Goal: Task Accomplishment & Management: Use online tool/utility

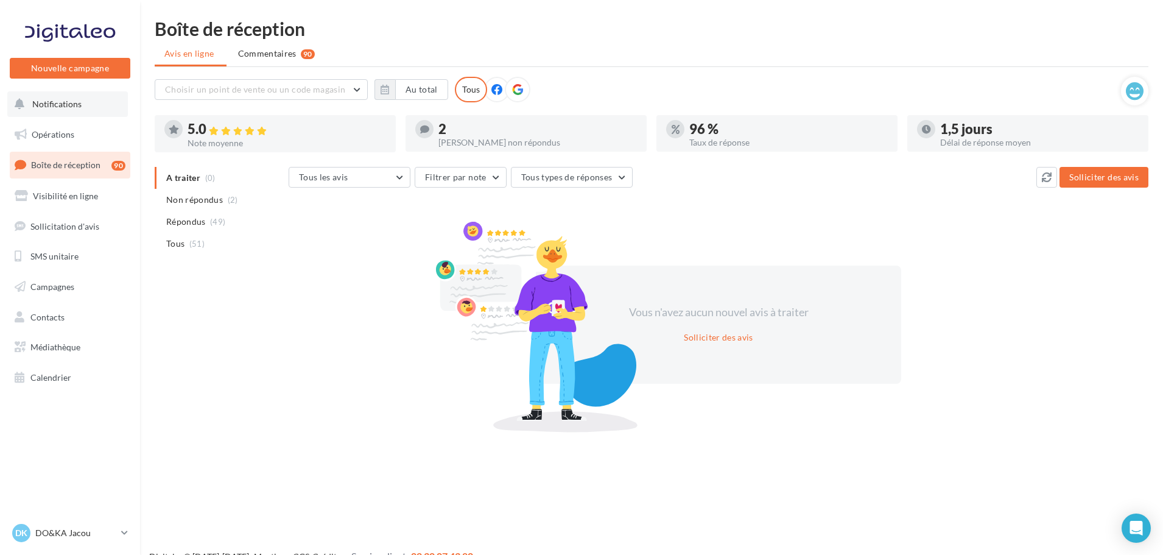
click at [96, 113] on button "Notifications" at bounding box center [67, 104] width 121 height 26
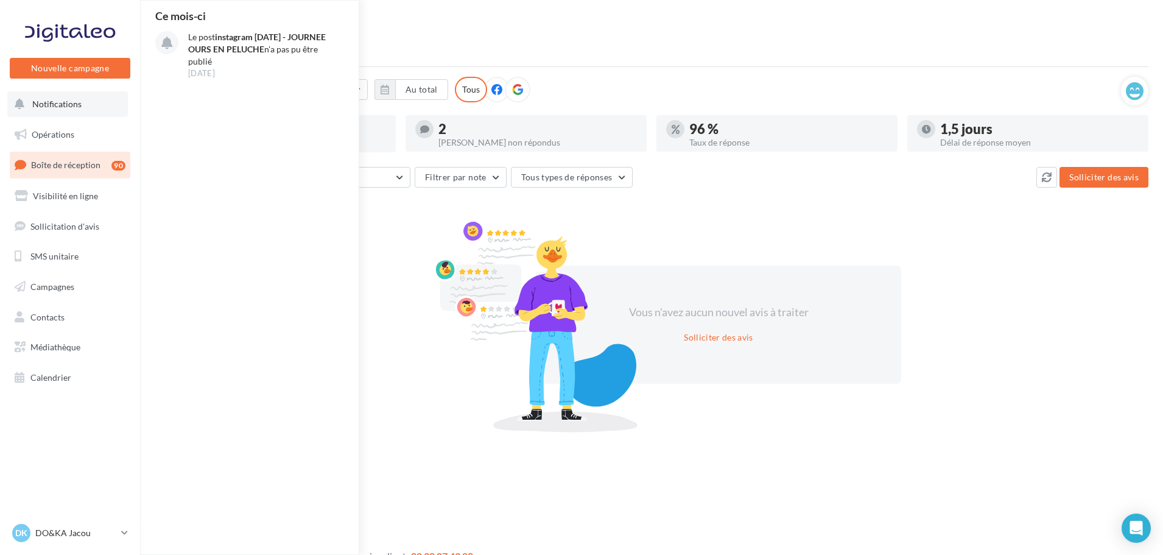
click at [96, 113] on button "Notifications Ce mois-ci Le post instagram 09/09/2025 - JOURNEE OURS EN PELUCHE…" at bounding box center [67, 104] width 121 height 26
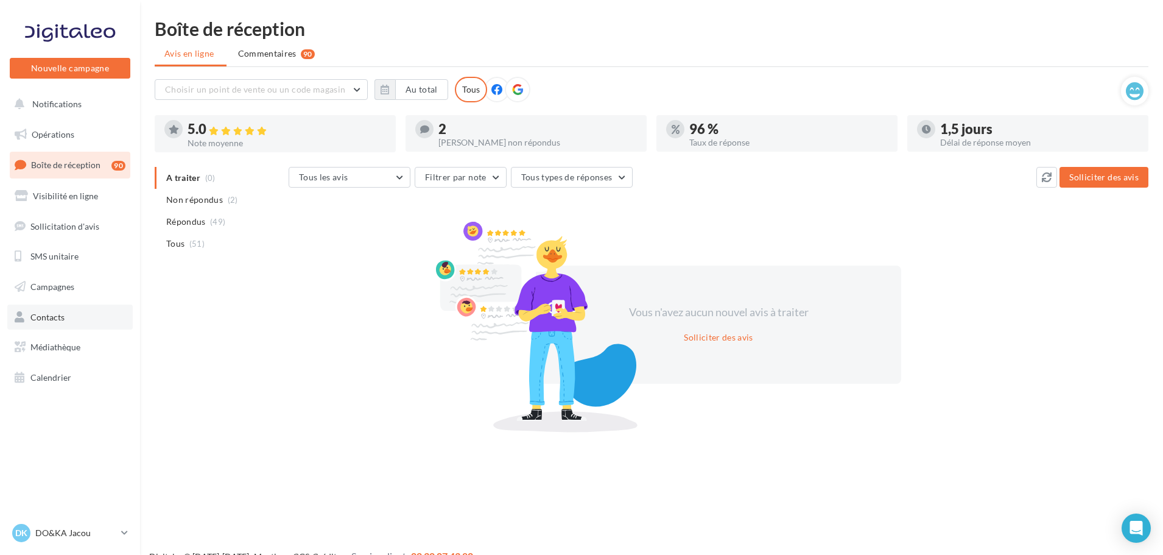
click at [87, 315] on link "Contacts" at bounding box center [69, 317] width 125 height 26
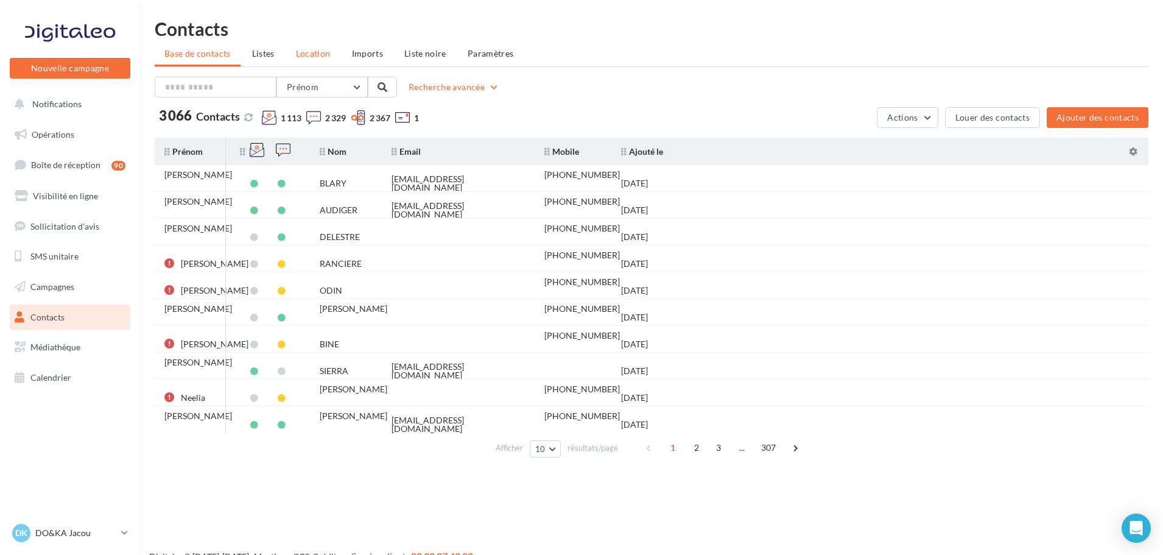
click at [319, 49] on span "Location" at bounding box center [313, 53] width 35 height 10
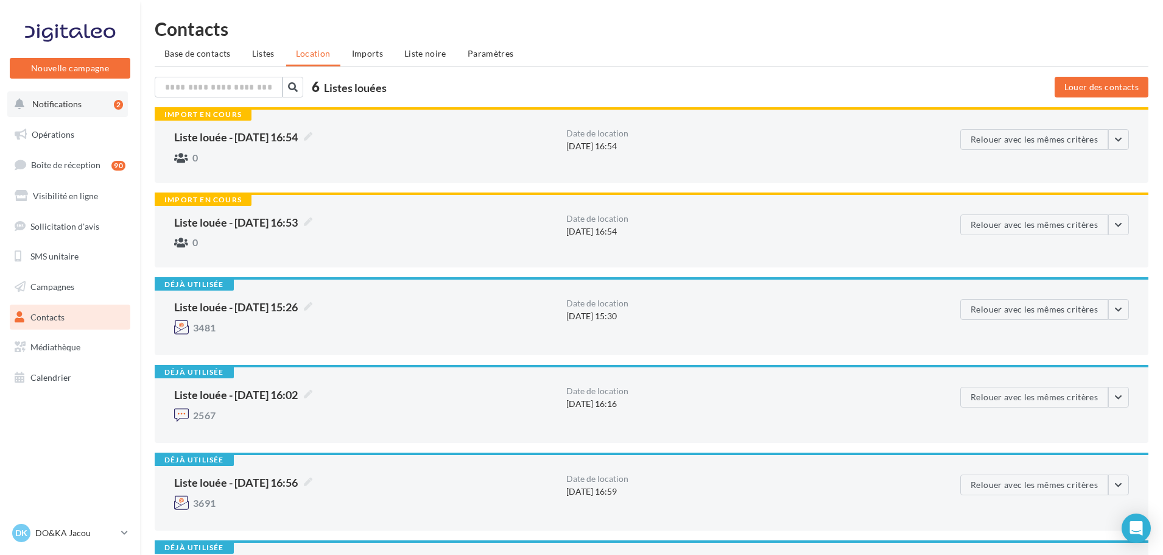
click at [105, 104] on button "Notifications 2" at bounding box center [67, 104] width 121 height 26
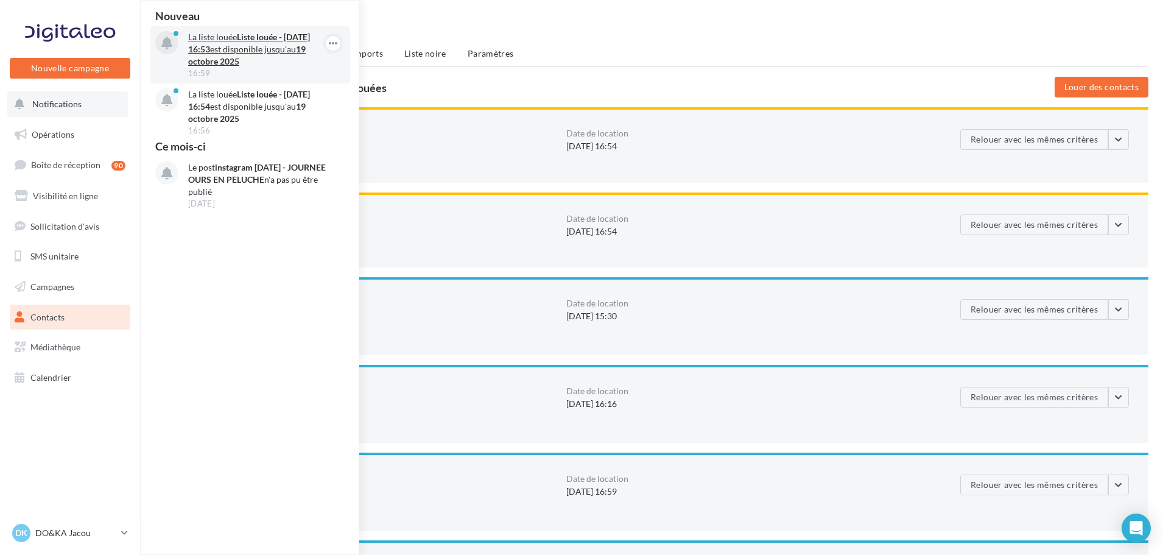
click at [323, 73] on div "16:59" at bounding box center [258, 73] width 141 height 11
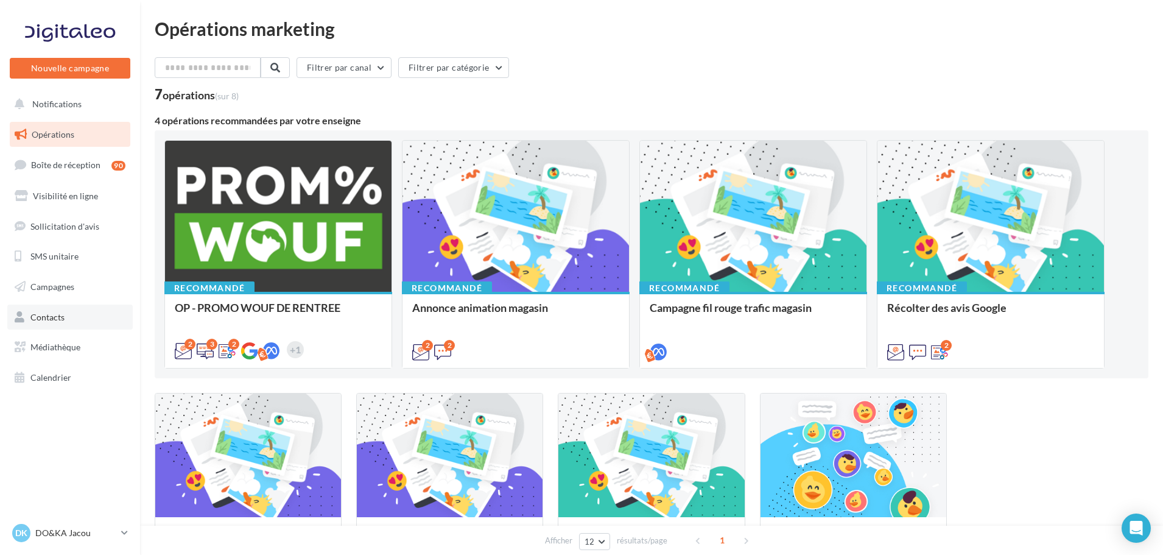
click at [83, 320] on link "Contacts" at bounding box center [69, 317] width 125 height 26
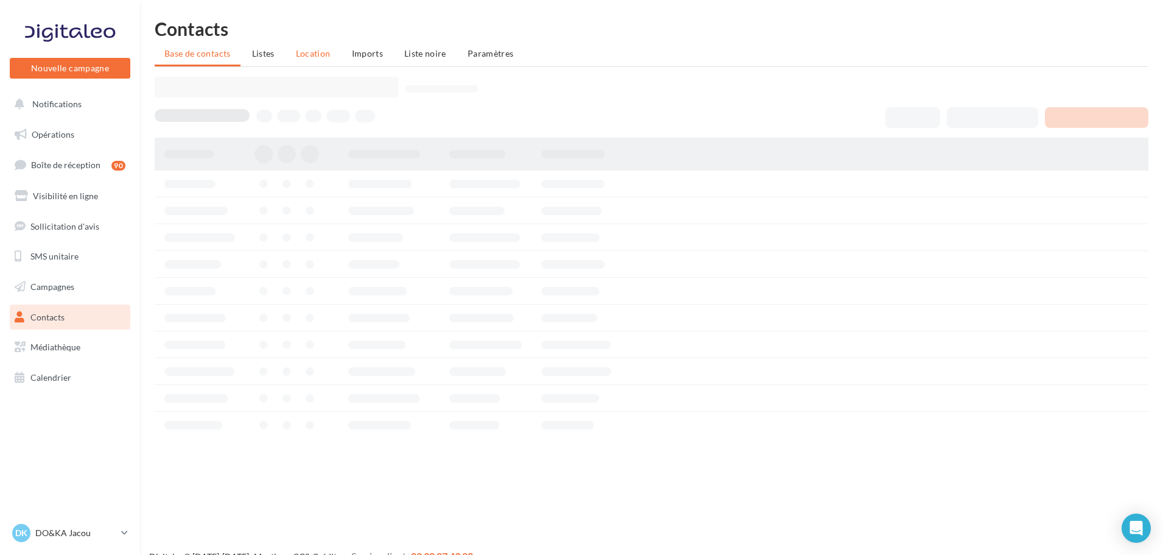
click at [316, 63] on li "Location" at bounding box center [313, 54] width 54 height 22
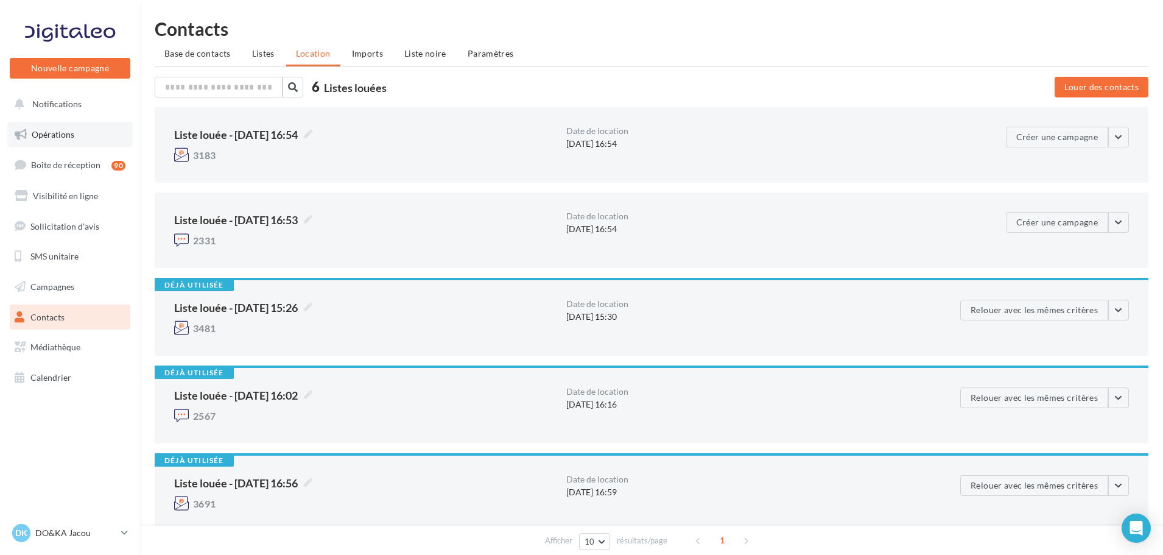
click at [82, 125] on link "Opérations" at bounding box center [69, 135] width 125 height 26
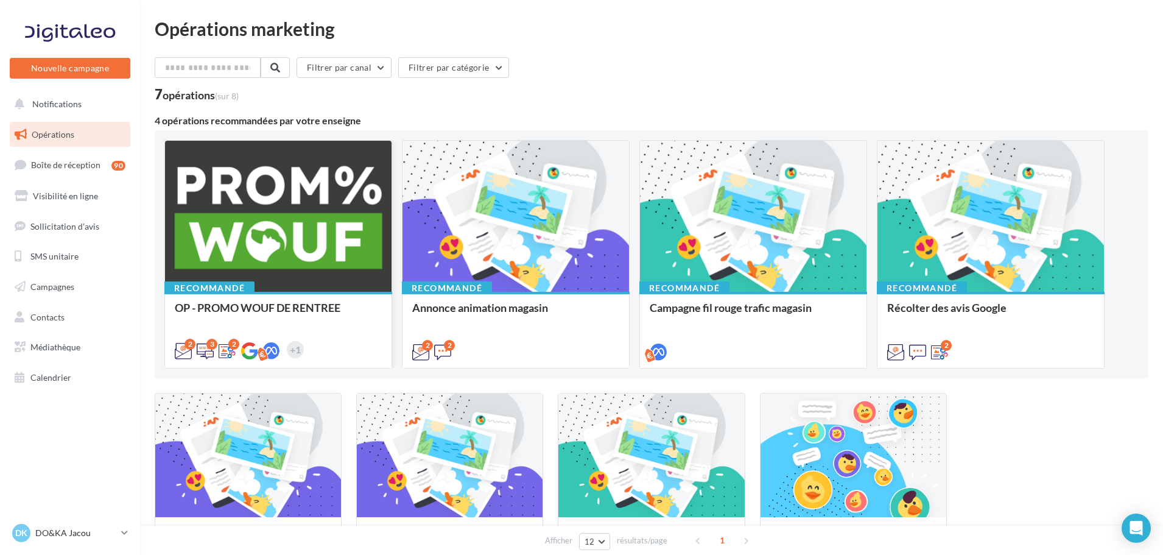
click at [283, 206] on div at bounding box center [278, 217] width 227 height 152
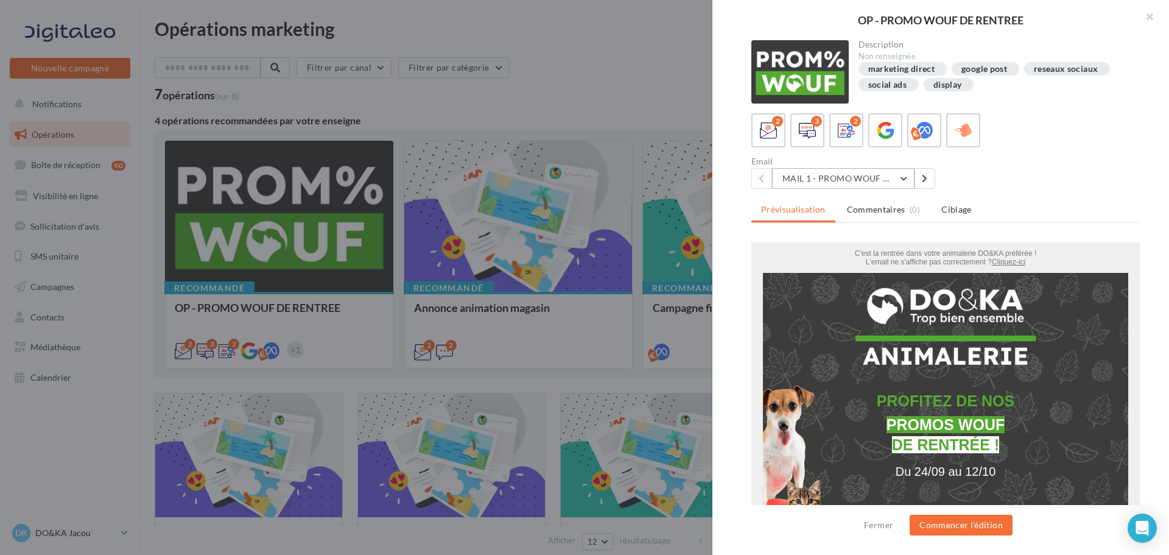
click at [907, 183] on button "MAIL 1 - PROMO WOUF RENTREE" at bounding box center [843, 178] width 143 height 21
click at [972, 174] on div "Email MAIL 1 - PROMO WOUF RENTREE MAIL 1 - PROMO WOUF RENTREE MAIL 2 - PROMO WO…" at bounding box center [950, 173] width 398 height 32
click at [813, 139] on icon at bounding box center [808, 131] width 18 height 18
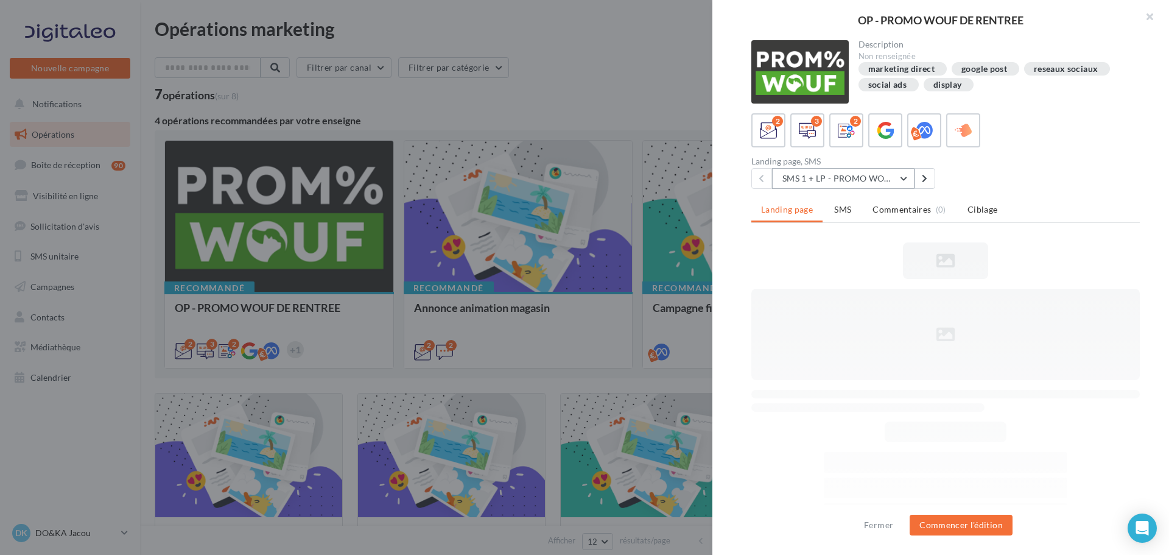
click at [864, 170] on button "SMS 1 + LP - PROMO WOUF RENTREE" at bounding box center [843, 178] width 143 height 21
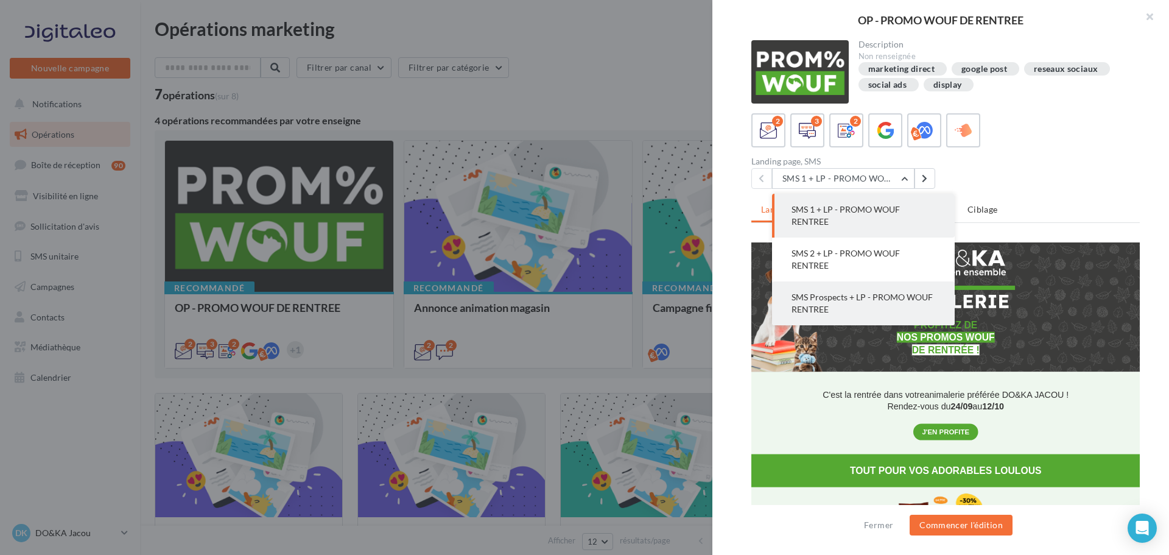
drag, startPoint x: 880, startPoint y: 284, endPoint x: 180, endPoint y: 58, distance: 735.7
click at [880, 284] on button "SMS Prospects + LP - PROMO WOUF RENTREE" at bounding box center [863, 303] width 183 height 44
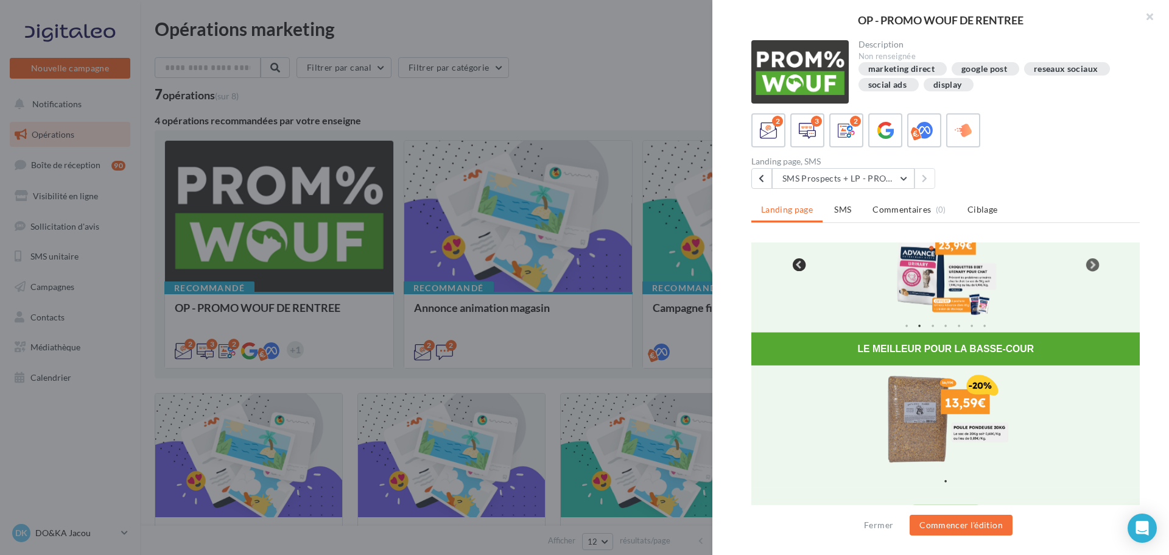
scroll to position [790, 0]
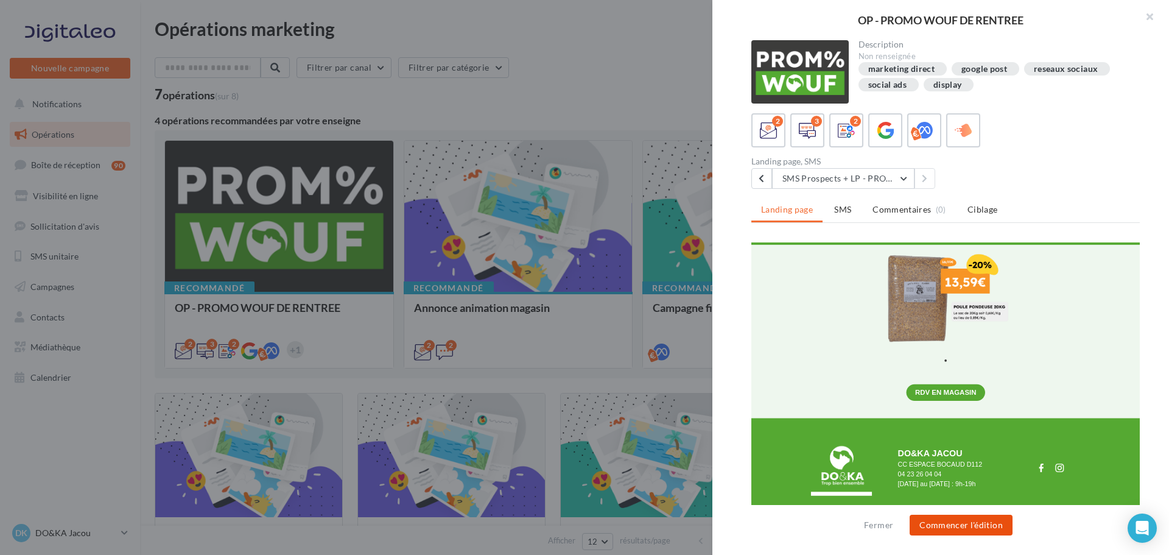
click at [969, 530] on button "Commencer l'édition" at bounding box center [961, 525] width 103 height 21
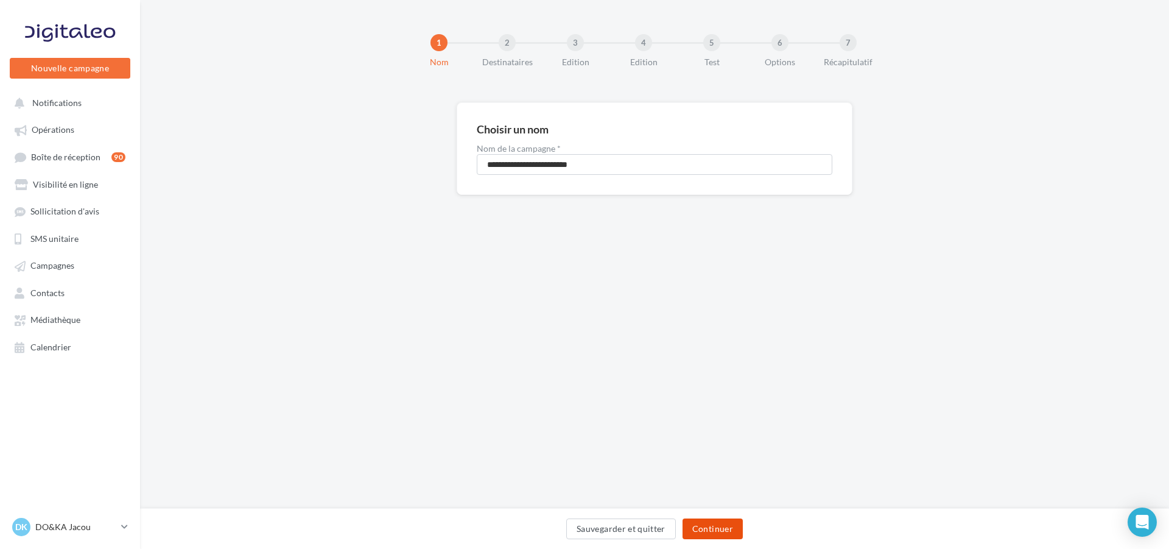
click at [727, 525] on button "Continuer" at bounding box center [713, 528] width 60 height 21
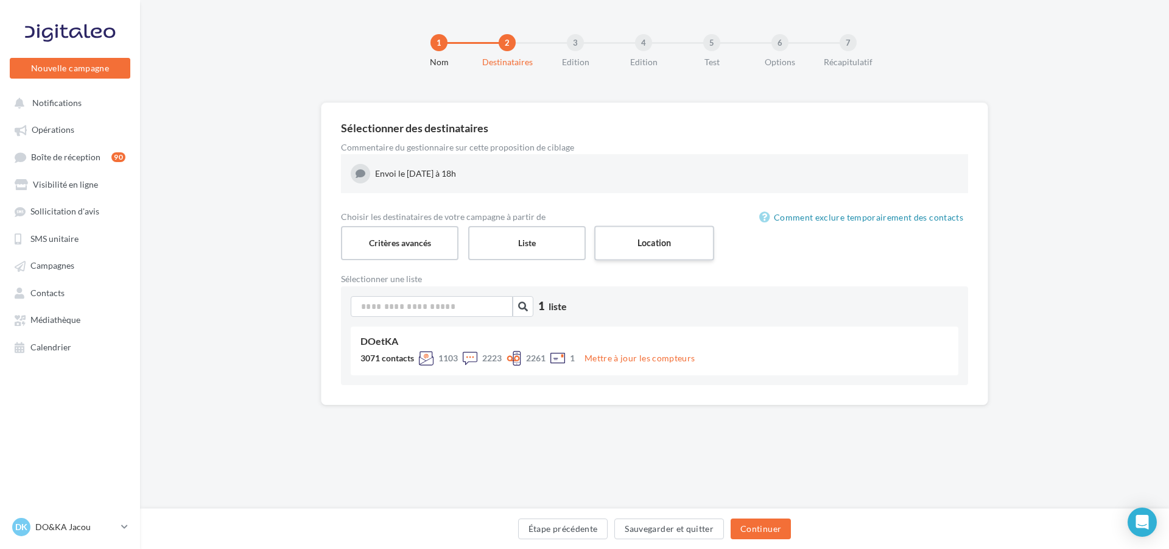
click at [625, 242] on label "Location" at bounding box center [654, 242] width 120 height 35
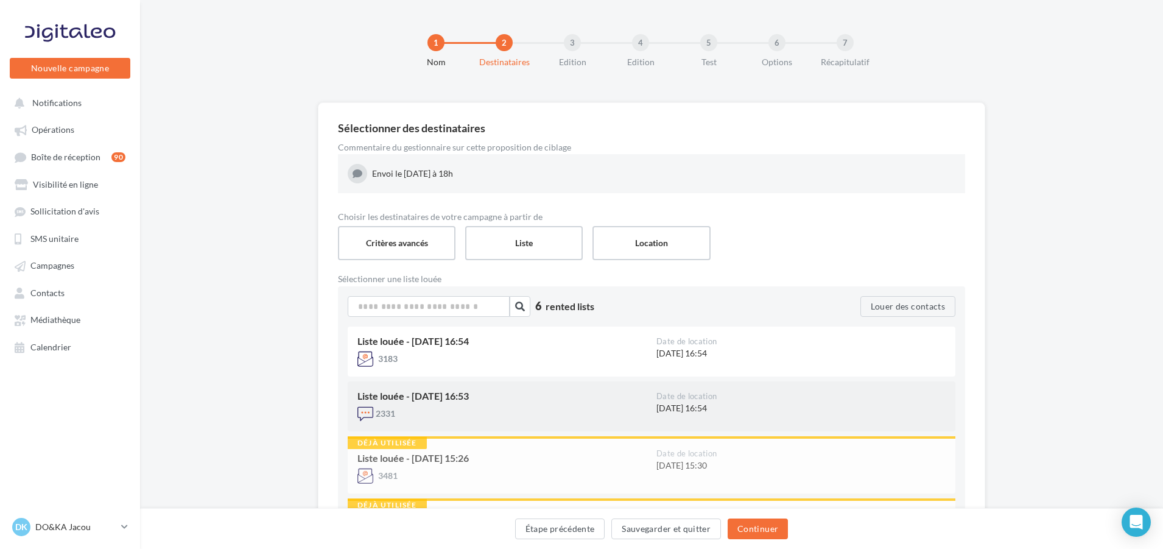
click at [566, 395] on div "Liste louée - 19/09/2025 16:53" at bounding box center [501, 396] width 289 height 10
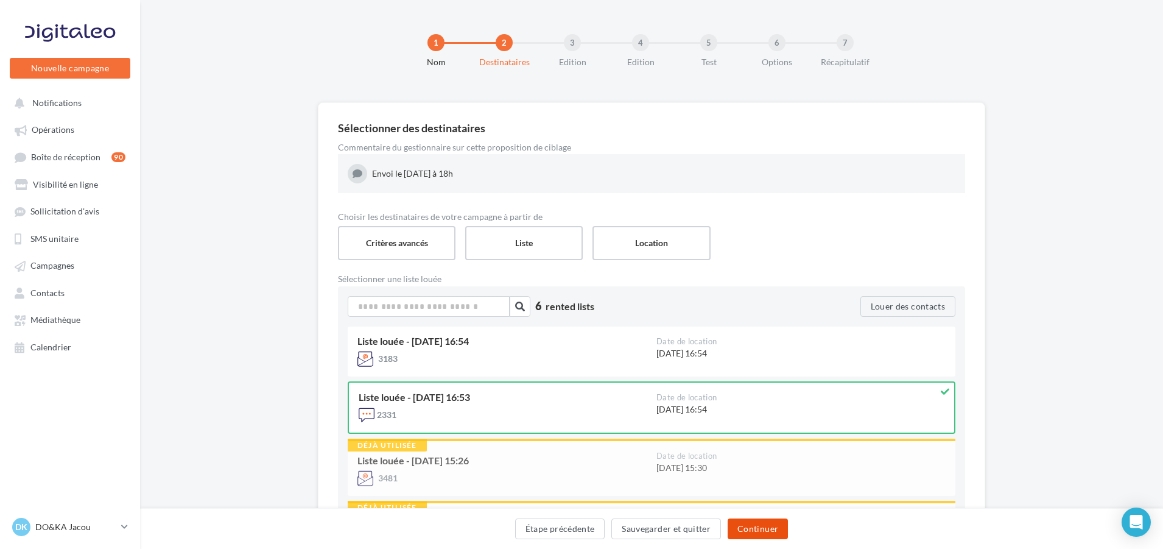
click at [781, 535] on button "Continuer" at bounding box center [758, 528] width 60 height 21
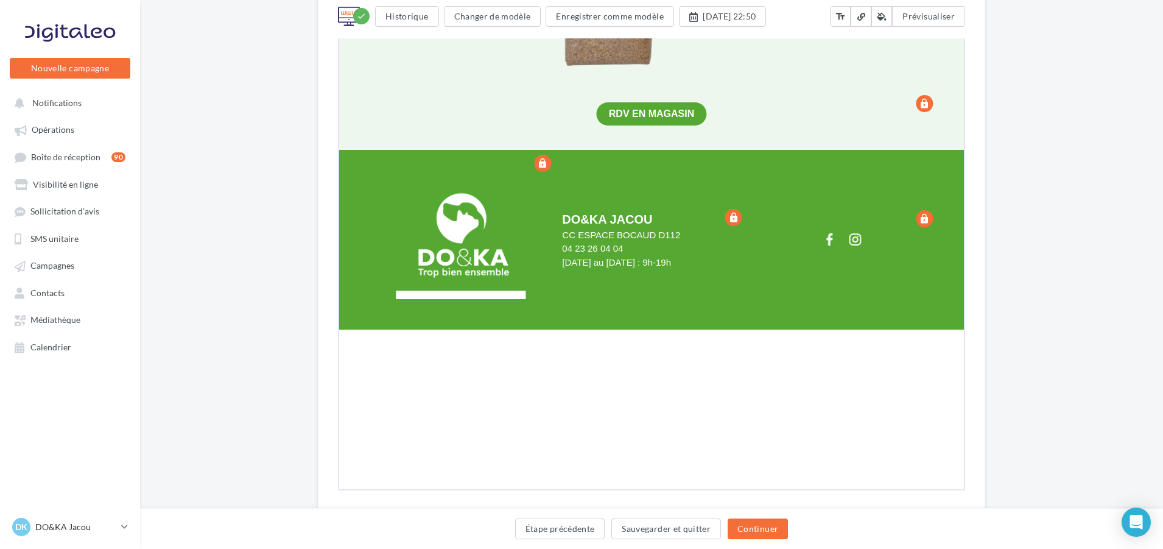
scroll to position [1126, 0]
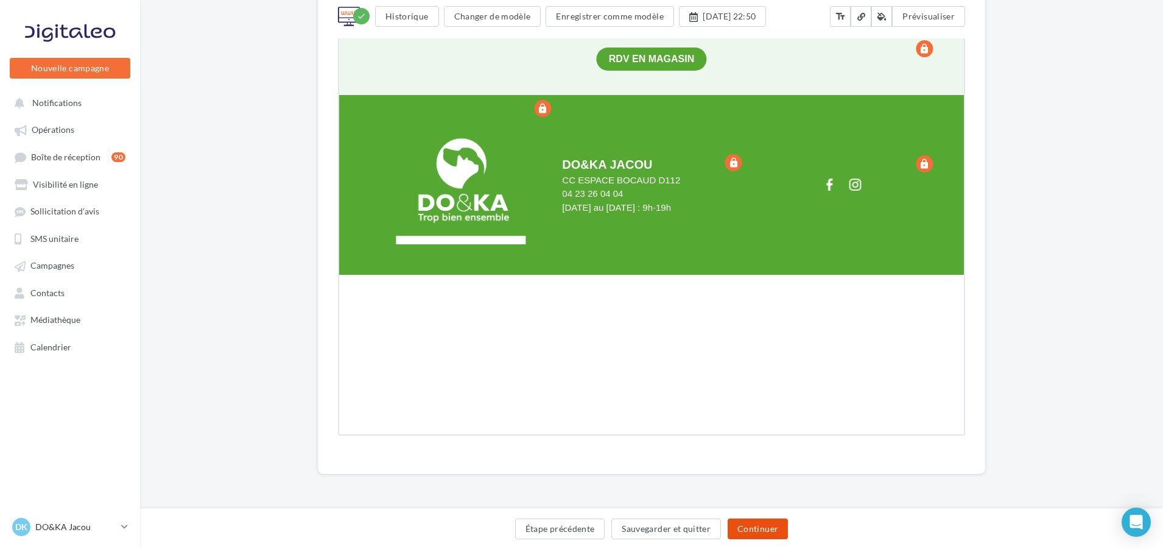
click at [747, 525] on button "Continuer" at bounding box center [758, 528] width 60 height 21
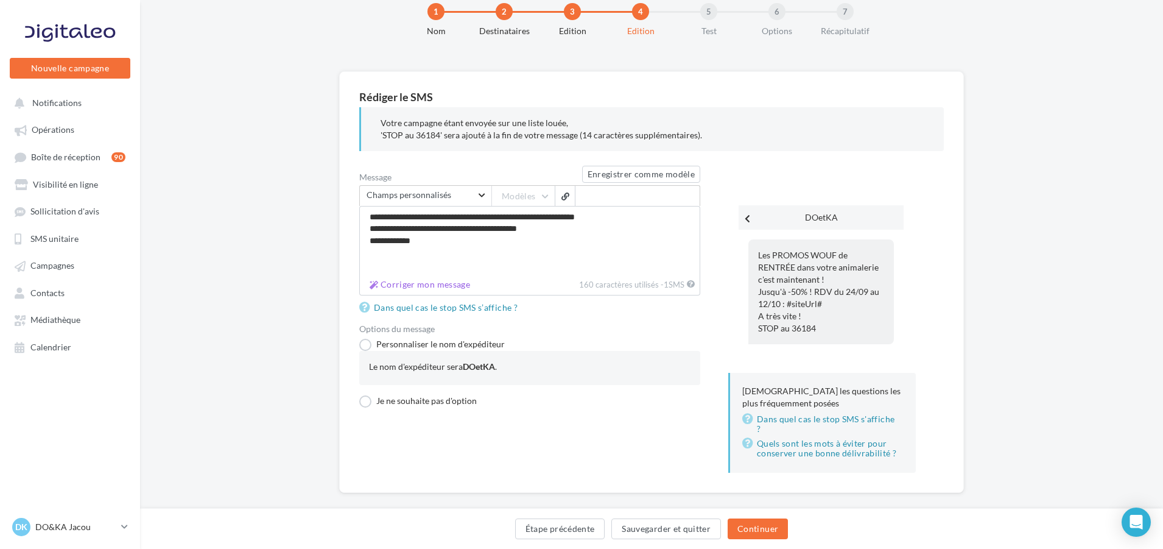
scroll to position [47, 0]
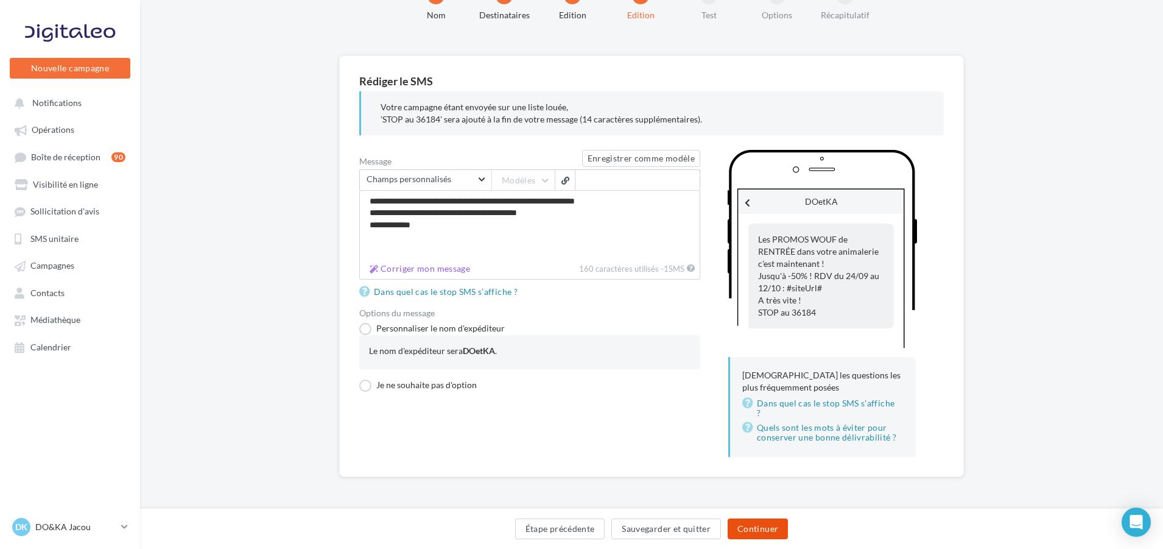
click at [772, 519] on button "Continuer" at bounding box center [758, 528] width 60 height 21
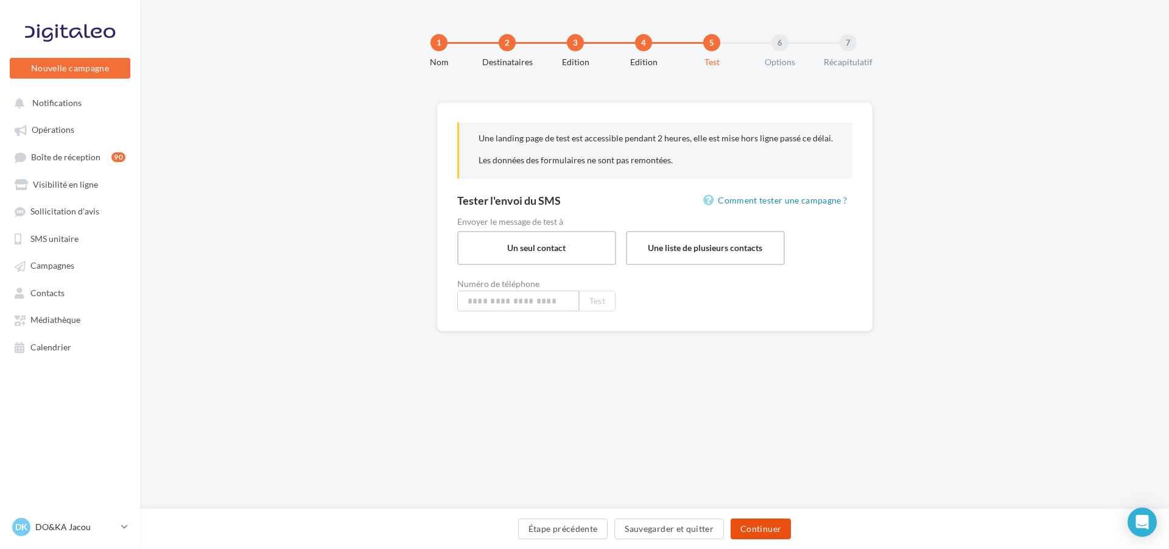
click at [774, 526] on button "Continuer" at bounding box center [761, 528] width 60 height 21
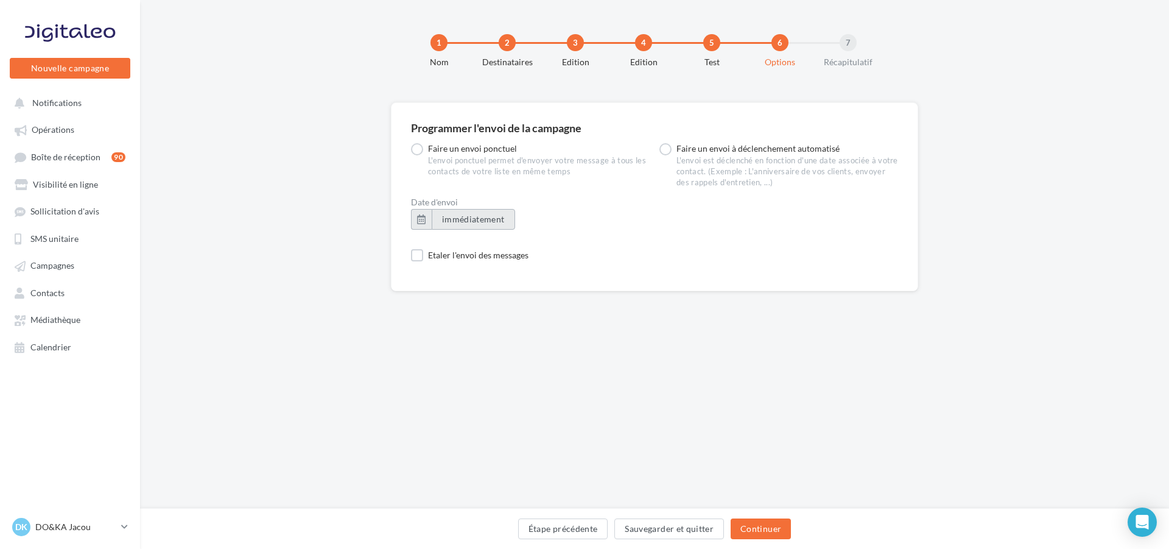
click at [459, 214] on span "immédiatement" at bounding box center [473, 219] width 63 height 10
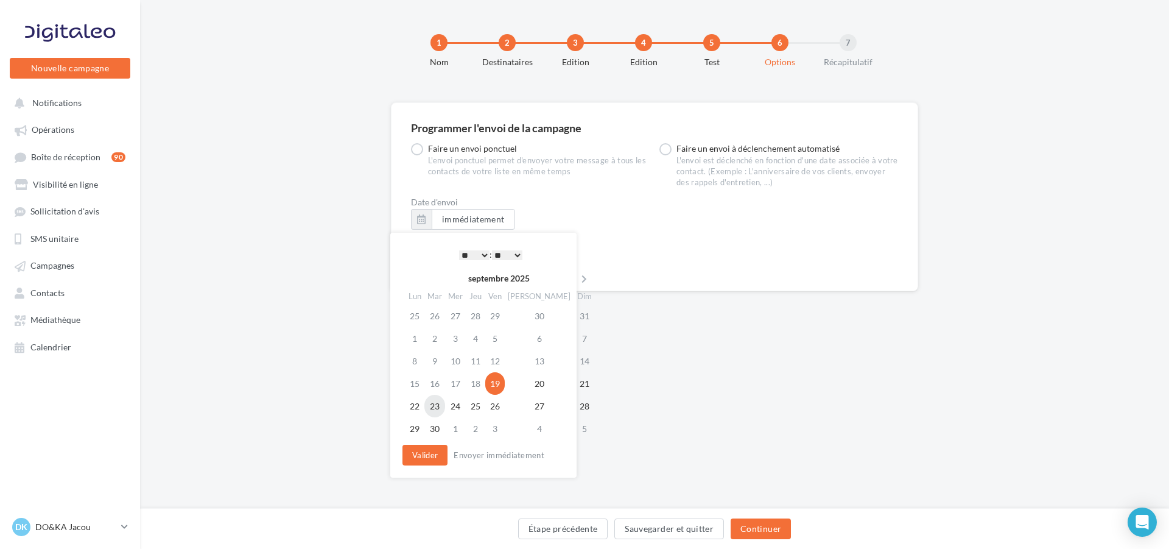
click at [445, 410] on td "23" at bounding box center [434, 406] width 21 height 23
click at [480, 250] on select "* * * * * * * * * * ** ** ** ** ** ** ** ** ** ** ** ** ** **" at bounding box center [474, 255] width 30 height 10
click at [433, 453] on button "Valider" at bounding box center [425, 455] width 45 height 21
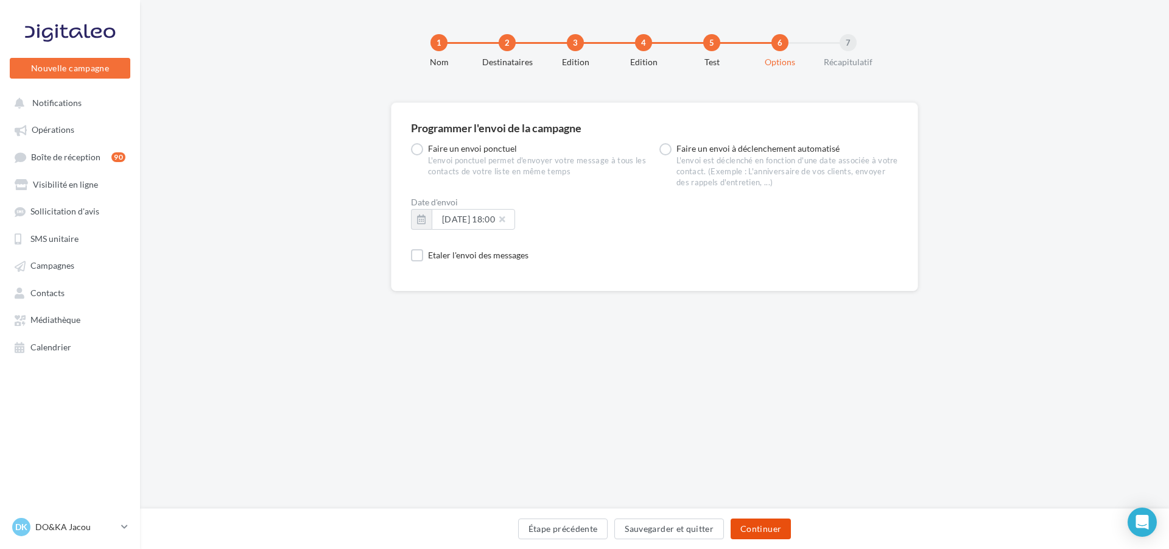
click at [784, 520] on button "Continuer" at bounding box center [761, 528] width 60 height 21
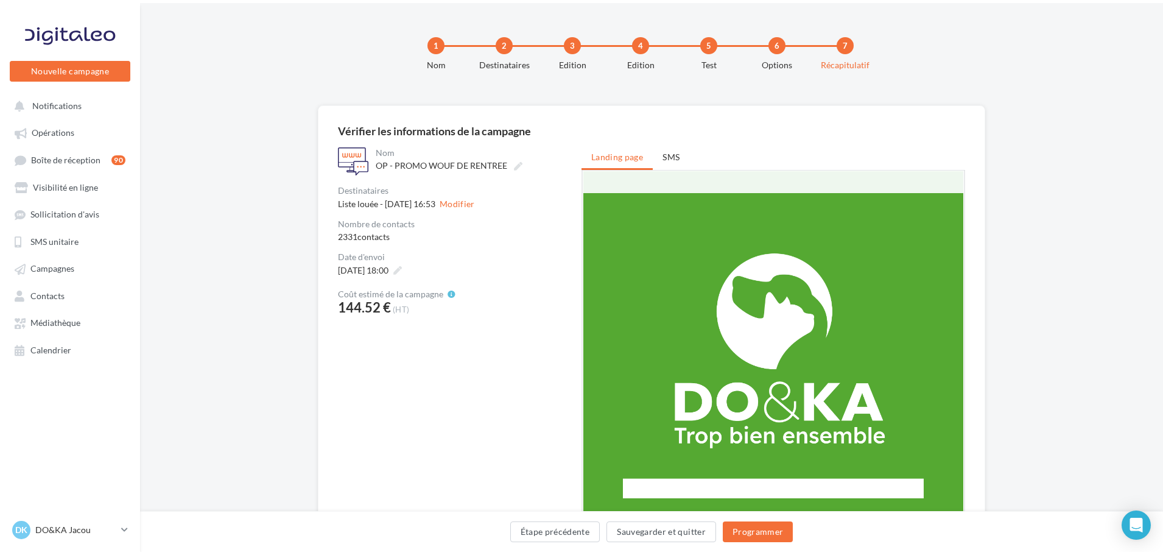
scroll to position [1074, 0]
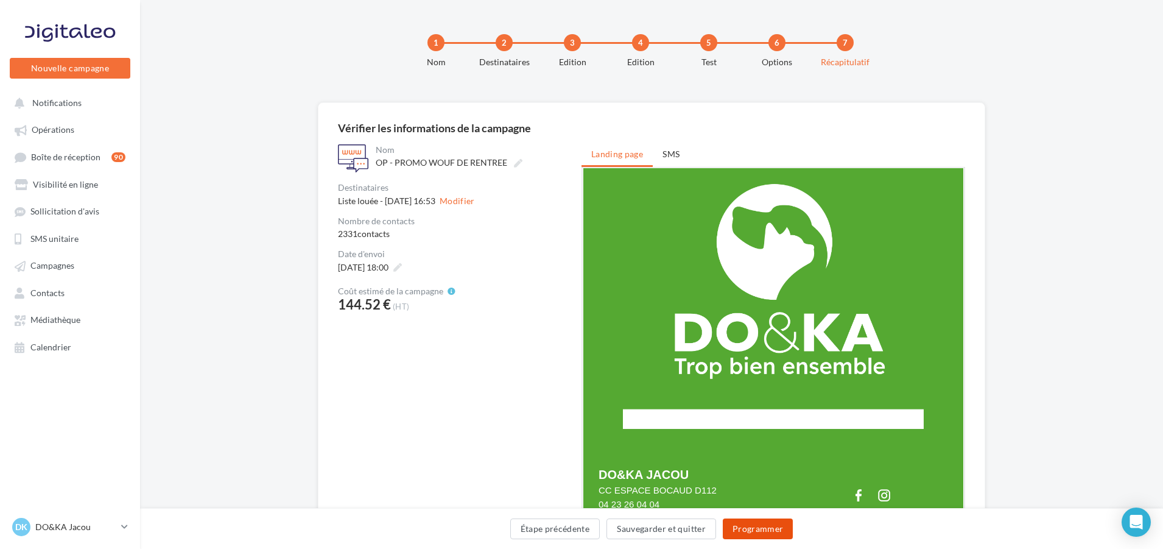
click at [769, 529] on button "Programmer" at bounding box center [758, 528] width 71 height 21
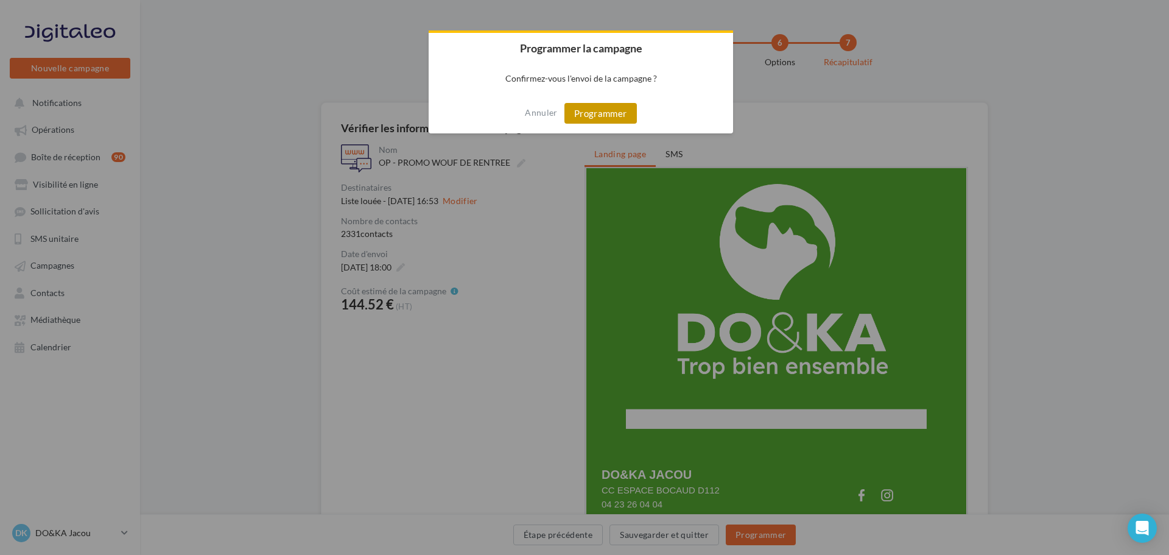
click at [624, 118] on button "Programmer" at bounding box center [601, 113] width 72 height 21
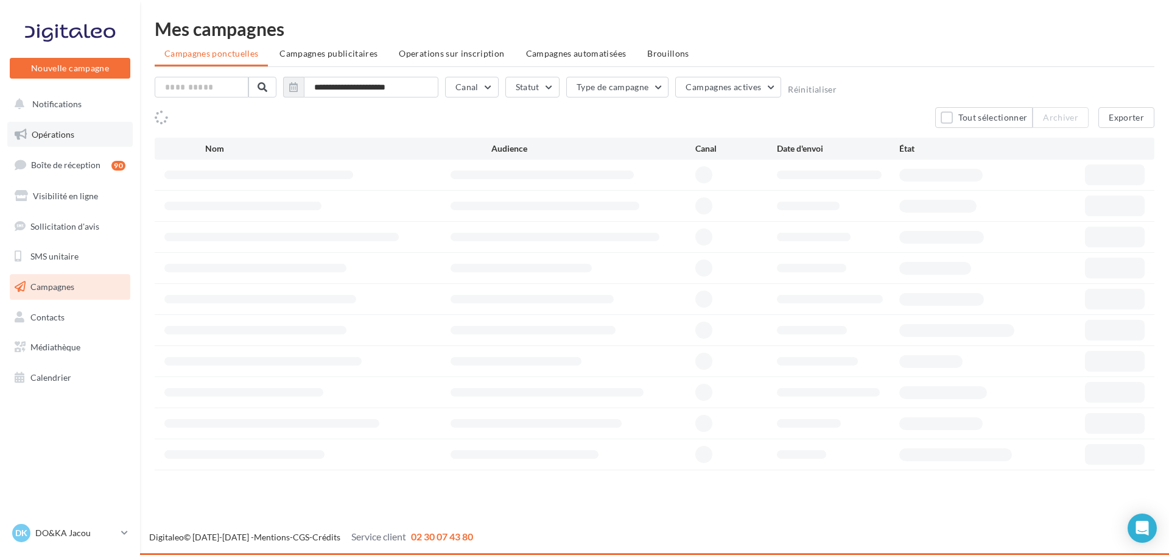
click at [76, 138] on link "Opérations" at bounding box center [69, 135] width 125 height 26
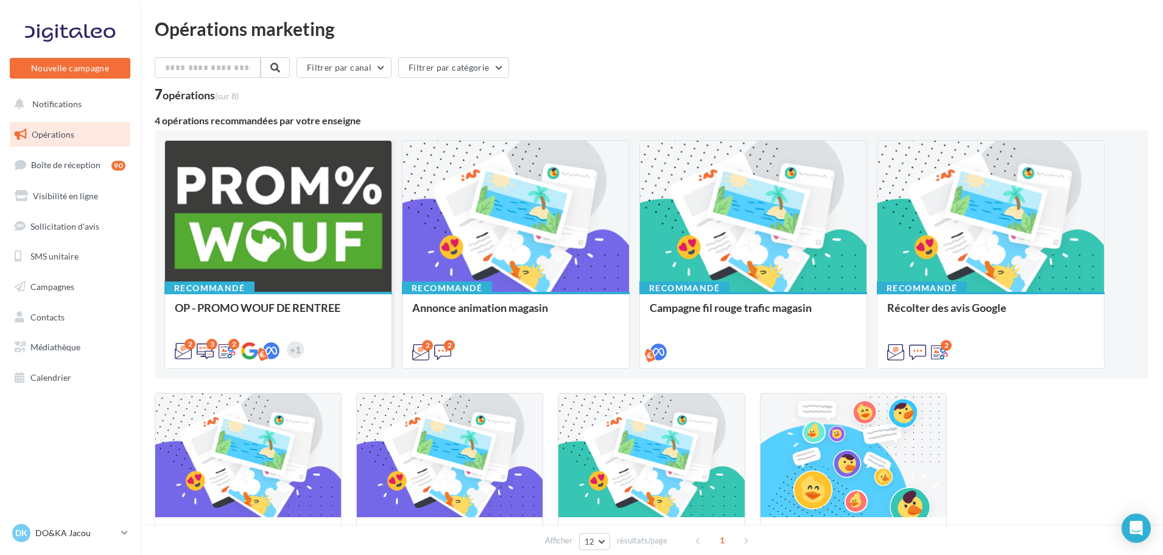
click at [325, 167] on div at bounding box center [278, 217] width 227 height 152
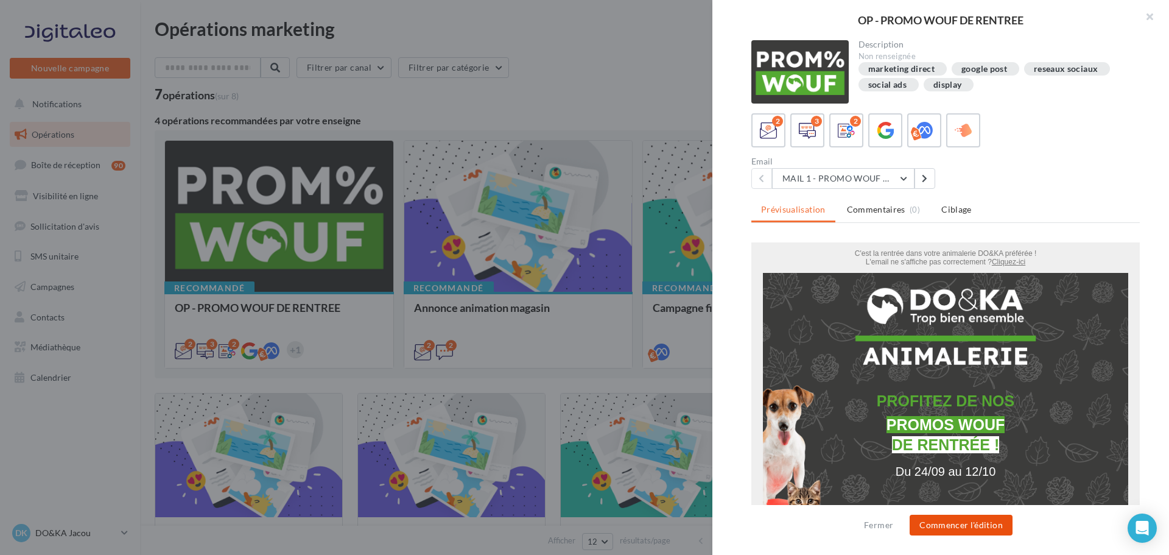
click at [996, 518] on button "Commencer l'édition" at bounding box center [961, 525] width 103 height 21
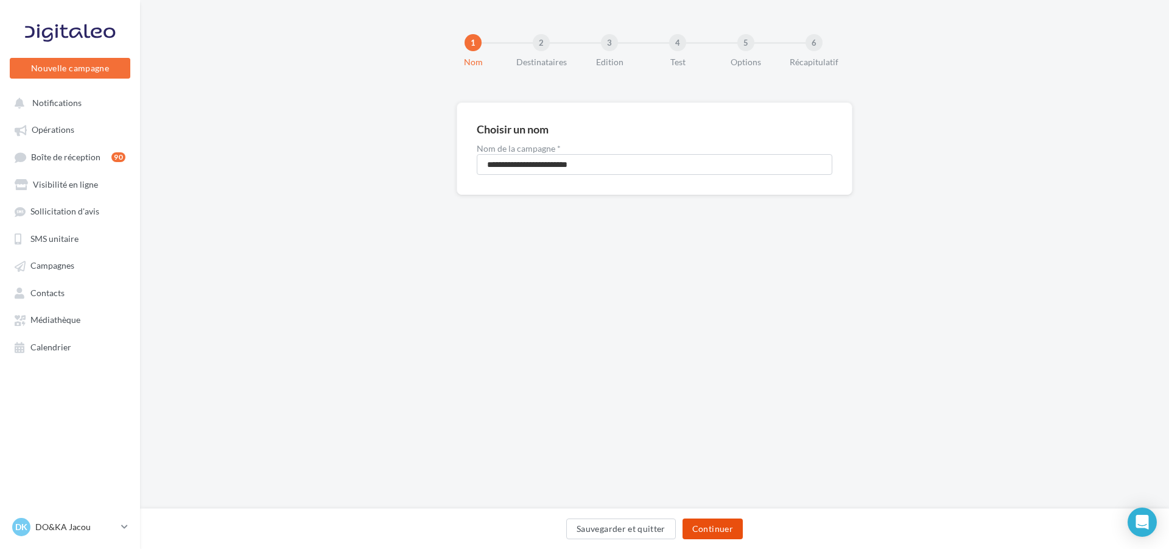
click at [741, 524] on button "Continuer" at bounding box center [713, 528] width 60 height 21
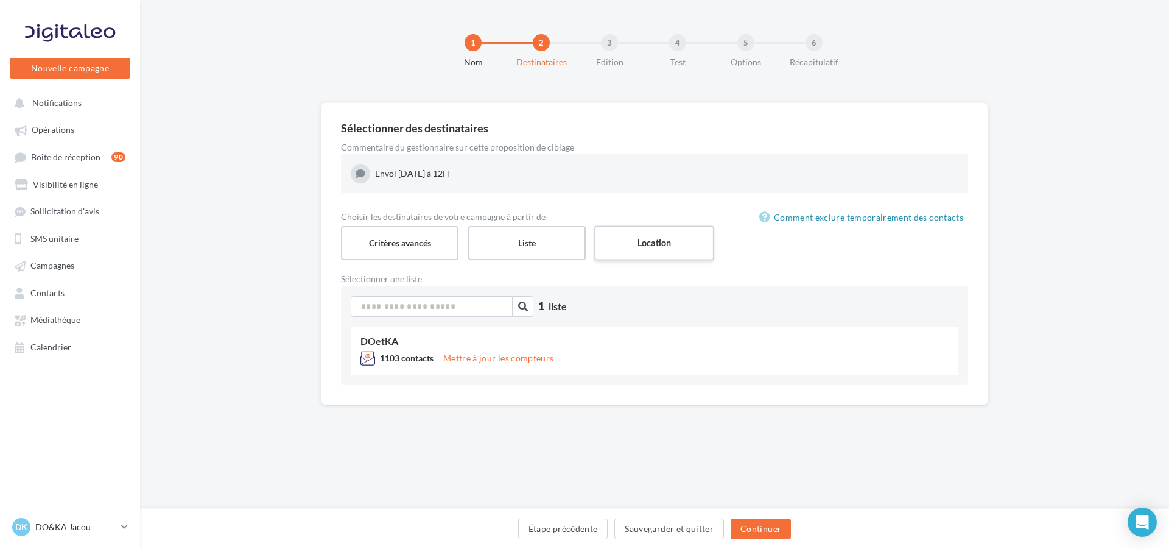
click at [635, 247] on label "Location" at bounding box center [654, 242] width 120 height 35
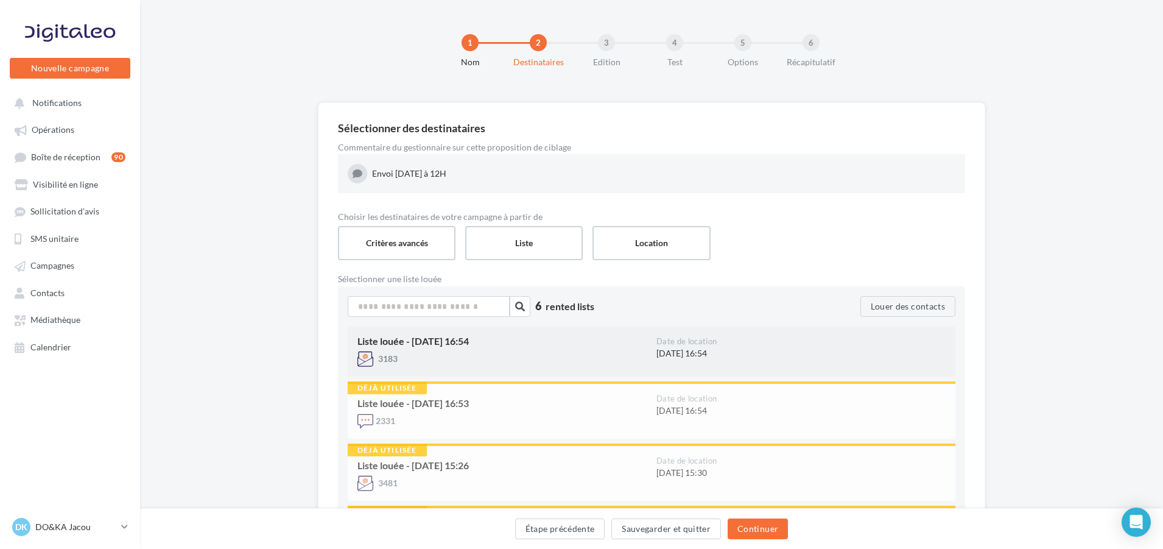
click at [619, 345] on div "Liste louée - [DATE] 16:54" at bounding box center [501, 341] width 289 height 10
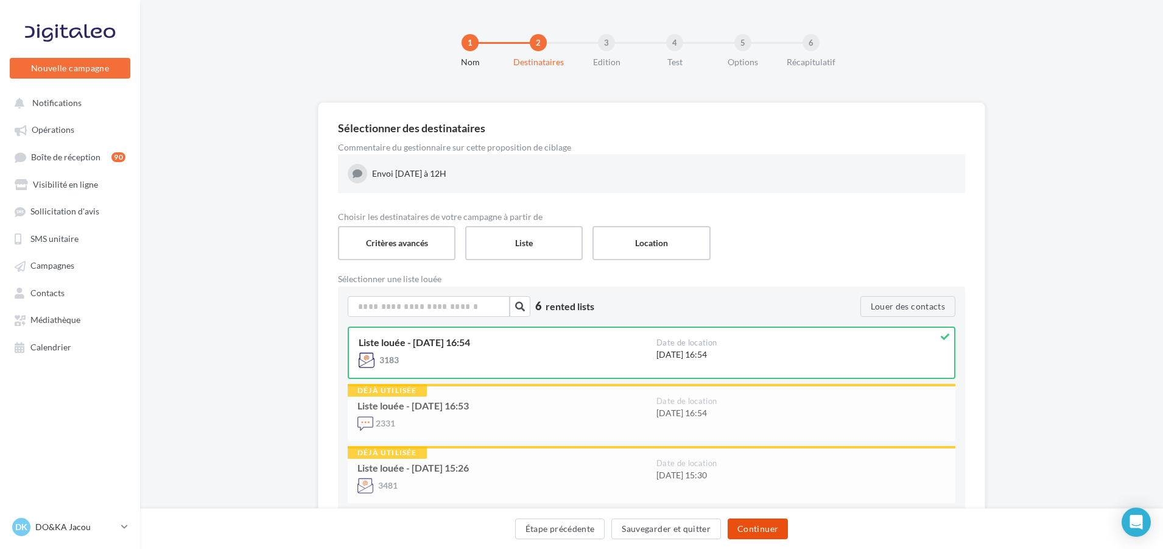
click at [786, 535] on button "Continuer" at bounding box center [758, 528] width 60 height 21
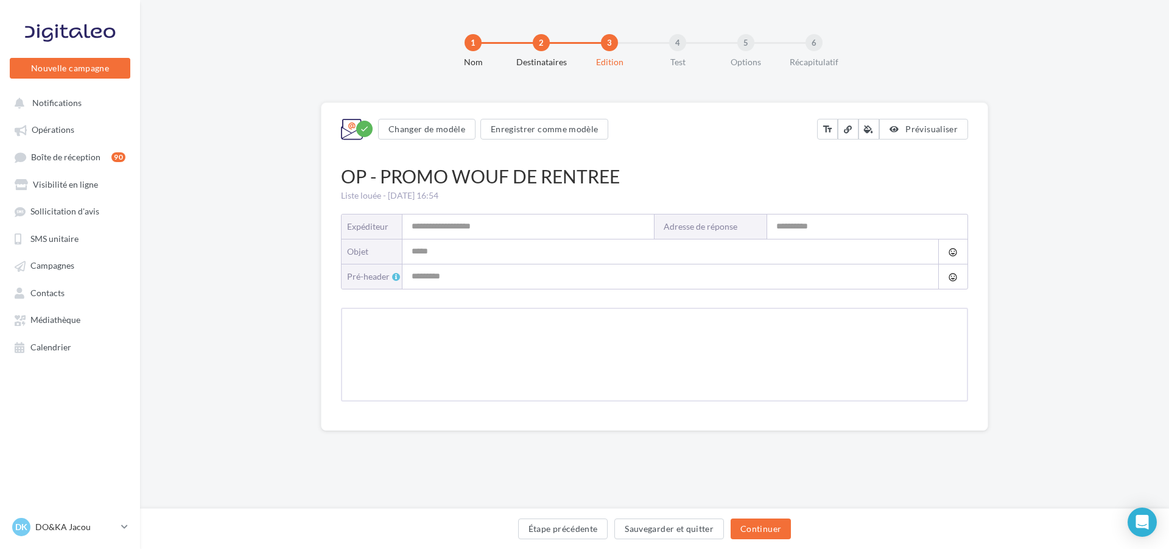
type input "**********"
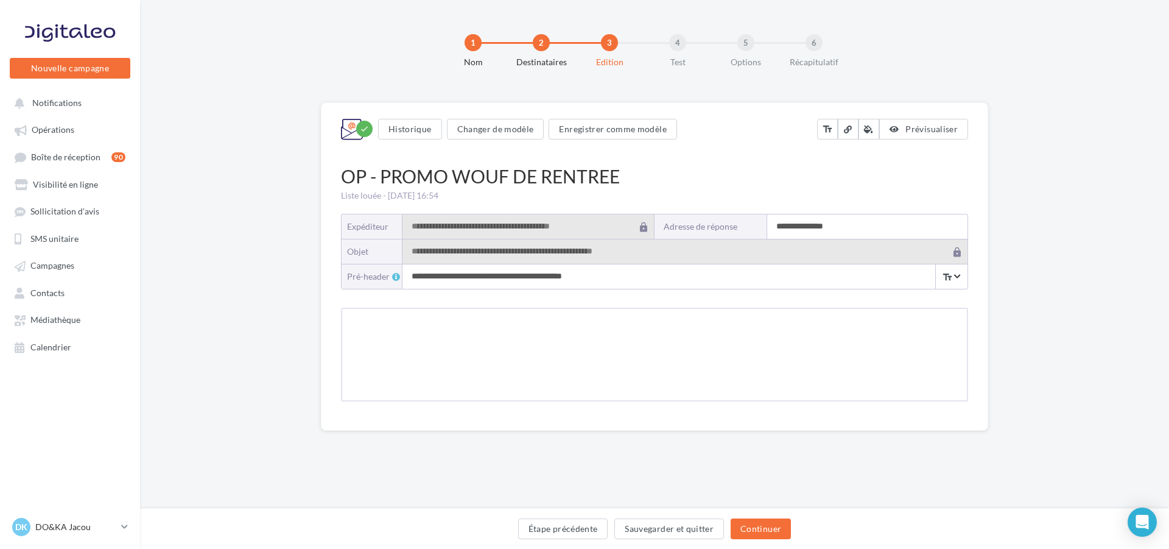
click at [784, 229] on input "**********" at bounding box center [867, 226] width 200 height 24
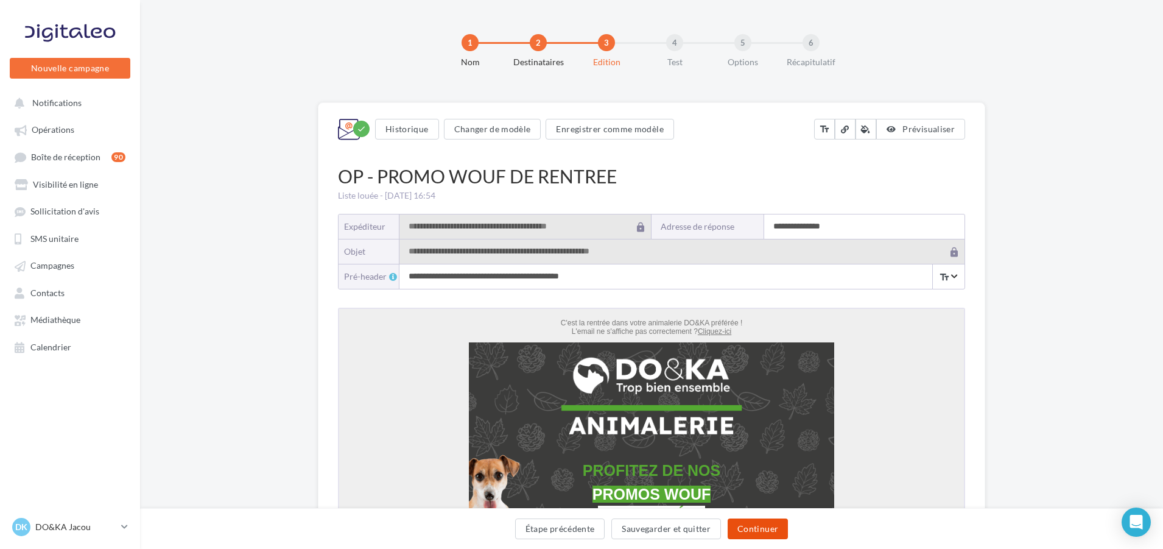
type input "**********"
click at [749, 526] on button "Continuer" at bounding box center [758, 528] width 60 height 21
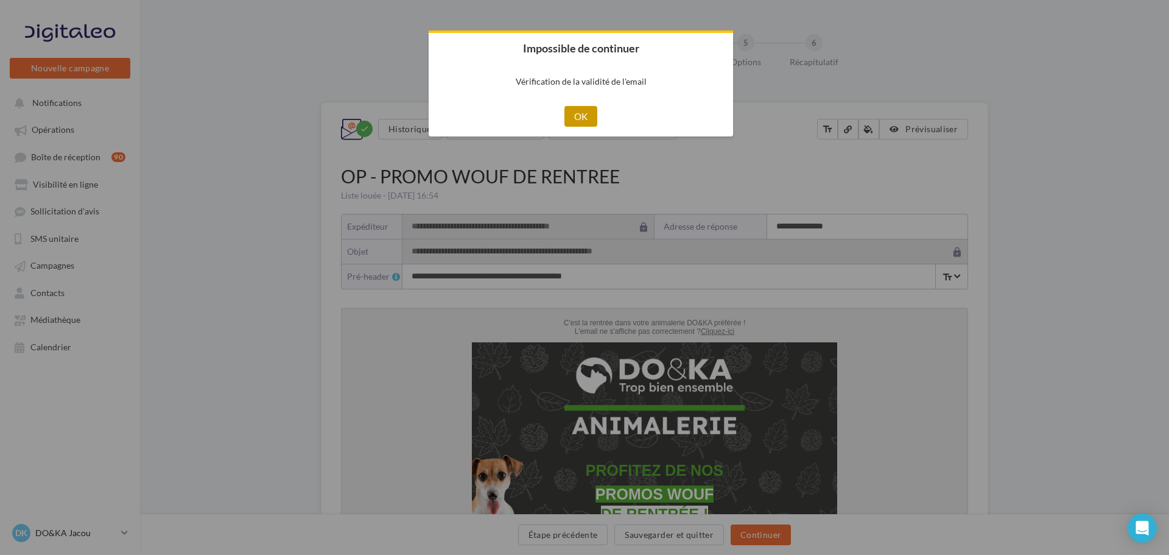
click at [585, 118] on button "OK" at bounding box center [581, 116] width 33 height 21
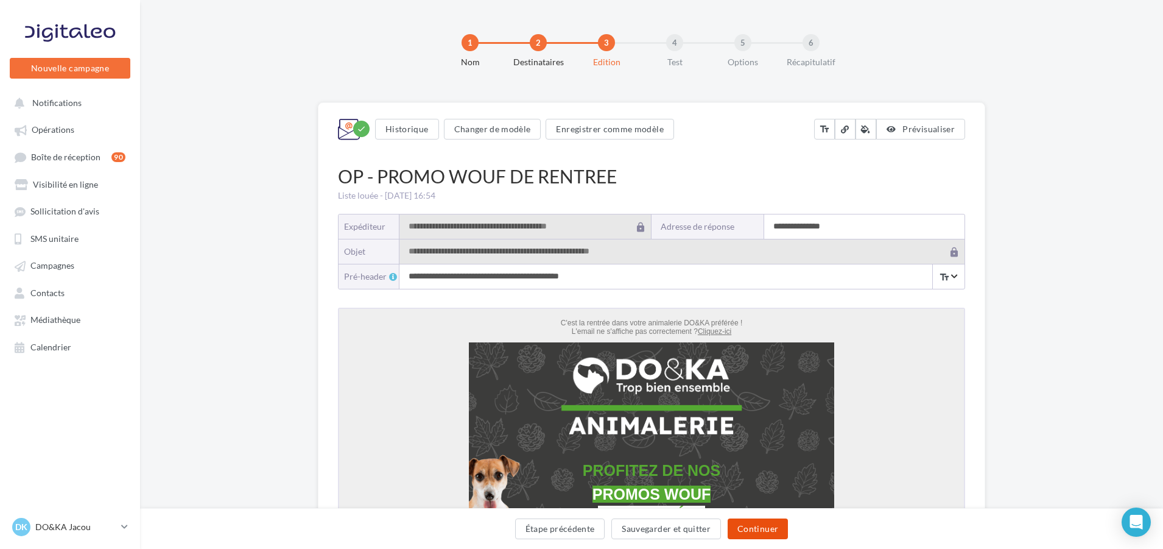
click at [784, 527] on button "Continuer" at bounding box center [758, 528] width 60 height 21
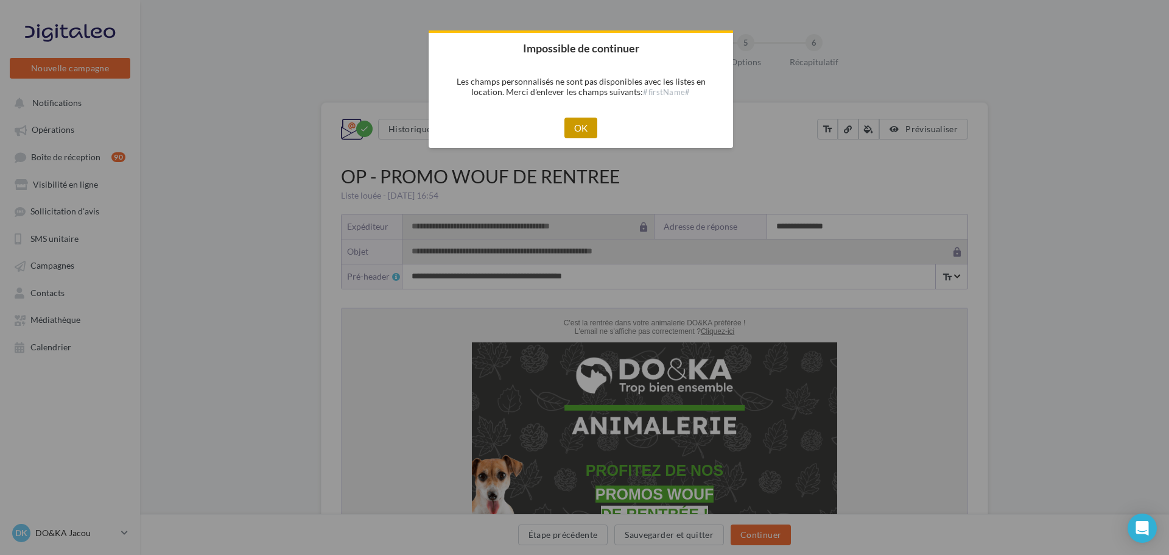
click at [590, 128] on button "OK" at bounding box center [581, 128] width 33 height 21
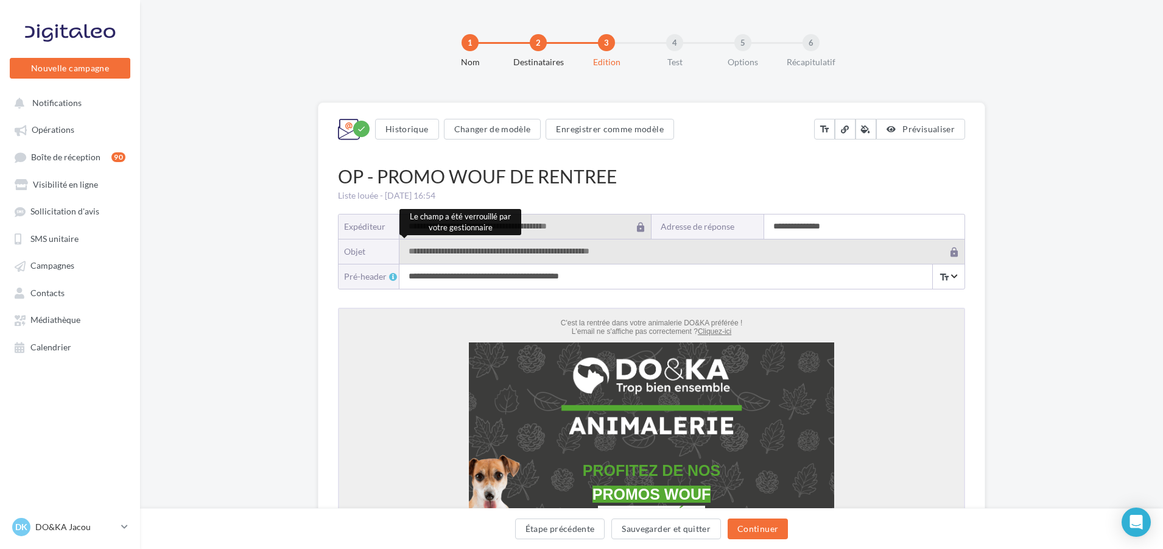
click at [586, 275] on input "**********" at bounding box center [639, 276] width 480 height 24
click at [777, 526] on button "Continuer" at bounding box center [758, 528] width 60 height 21
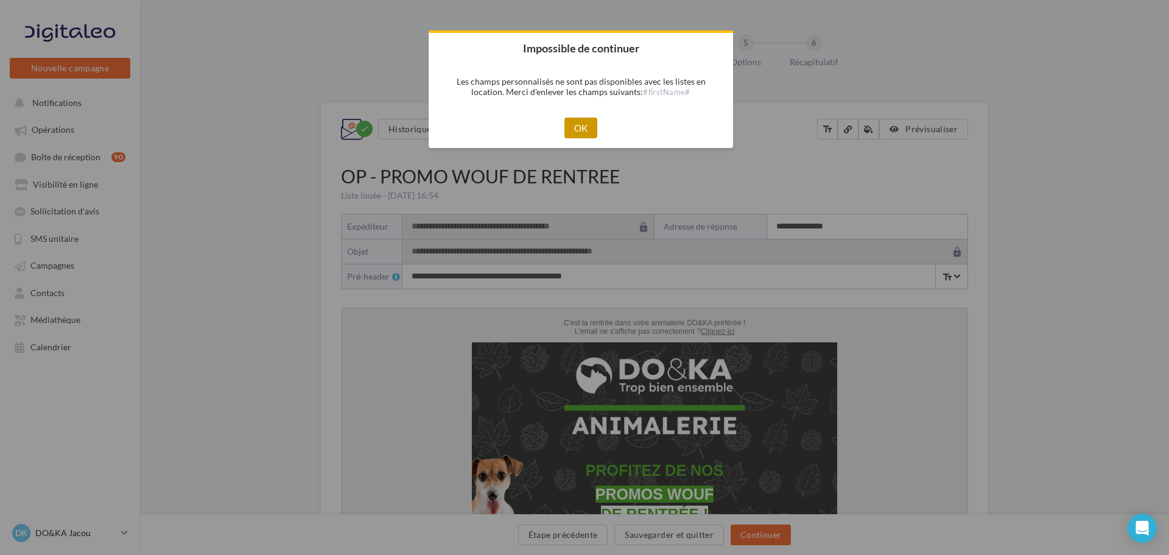
click at [574, 119] on button "OK" at bounding box center [581, 128] width 33 height 21
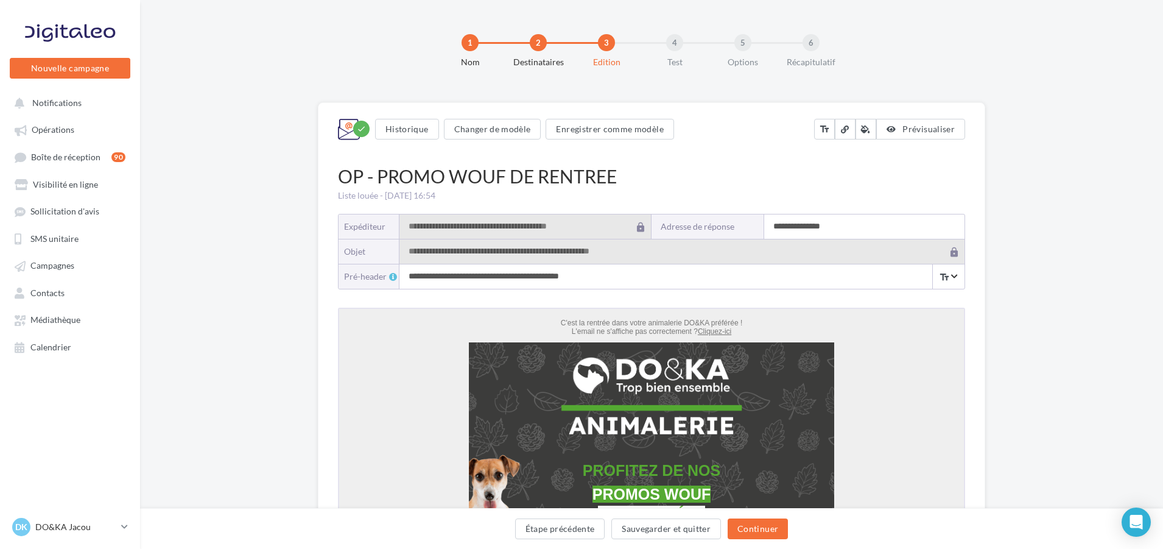
click at [799, 217] on input "**********" at bounding box center [864, 226] width 200 height 24
click at [757, 529] on button "Continuer" at bounding box center [758, 528] width 60 height 21
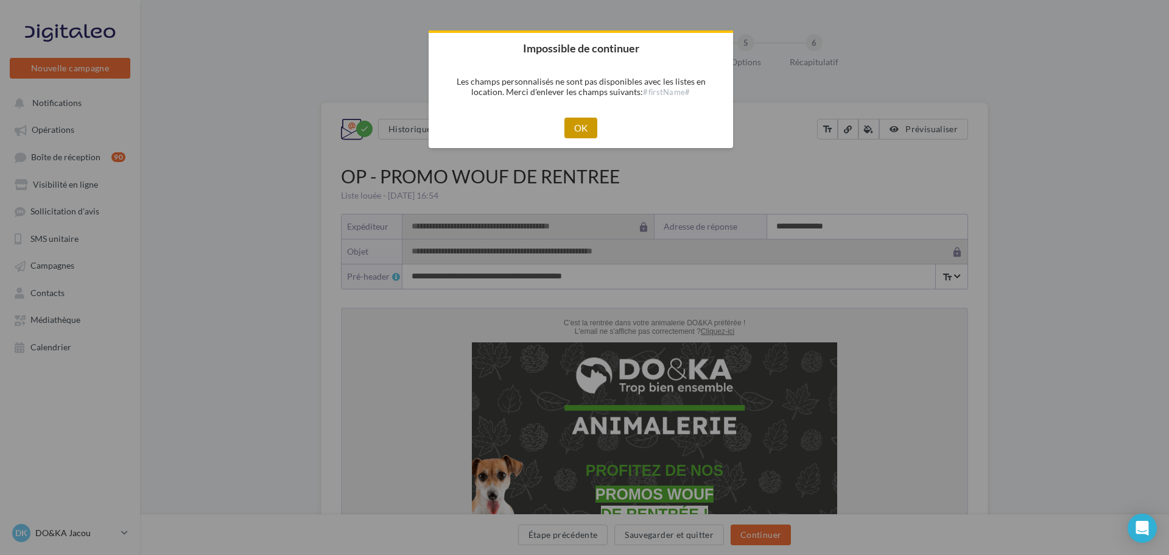
click at [577, 124] on button "OK" at bounding box center [581, 128] width 33 height 21
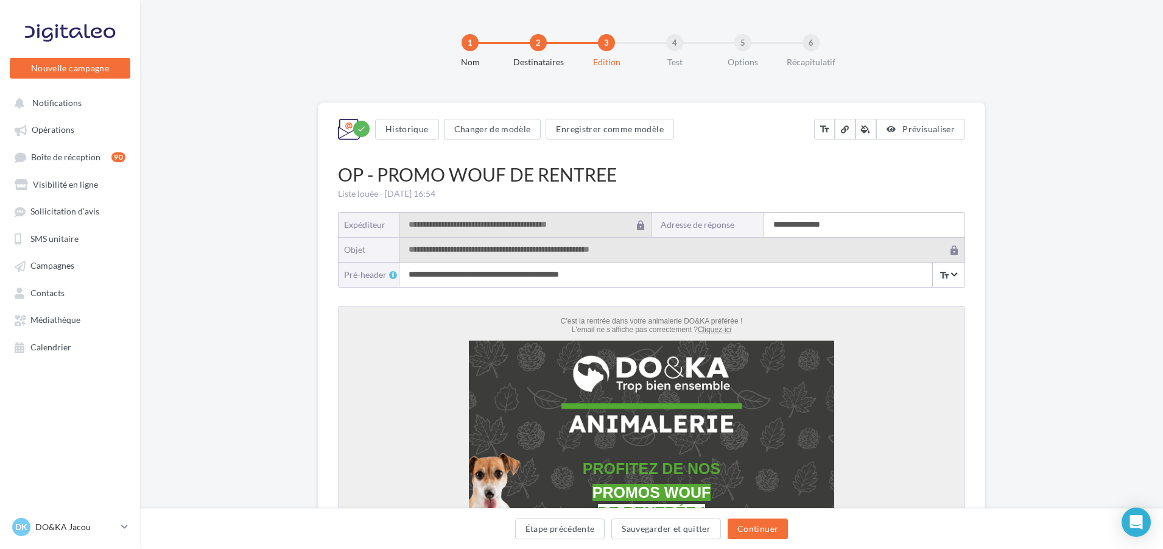
click at [473, 33] on div "1 Nom 2 Destinataires 3 Edition 4 Test 5 Options 6 Récapitulatif" at bounding box center [671, 55] width 1023 height 73
click at [577, 529] on button "Étape précédente" at bounding box center [560, 528] width 90 height 21
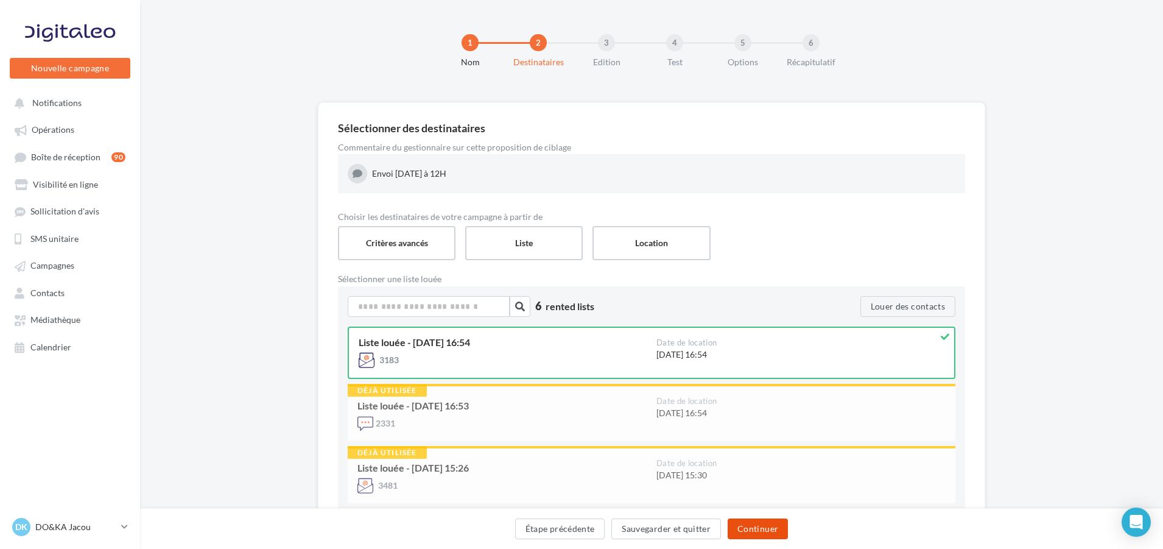
click at [741, 526] on button "Continuer" at bounding box center [758, 528] width 60 height 21
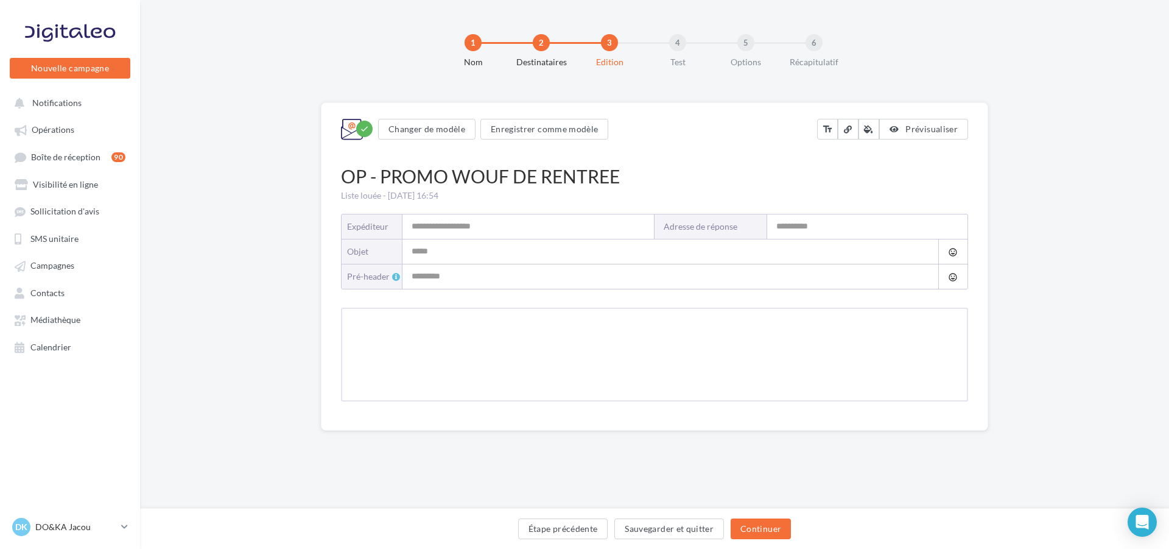
type input "**********"
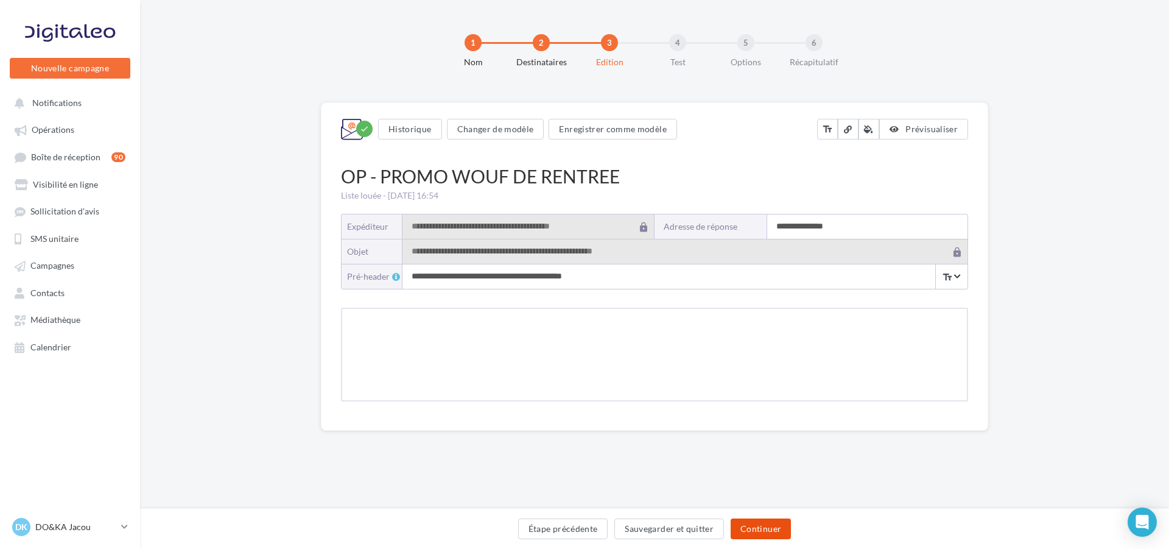
click at [754, 526] on button "Continuer" at bounding box center [761, 528] width 60 height 21
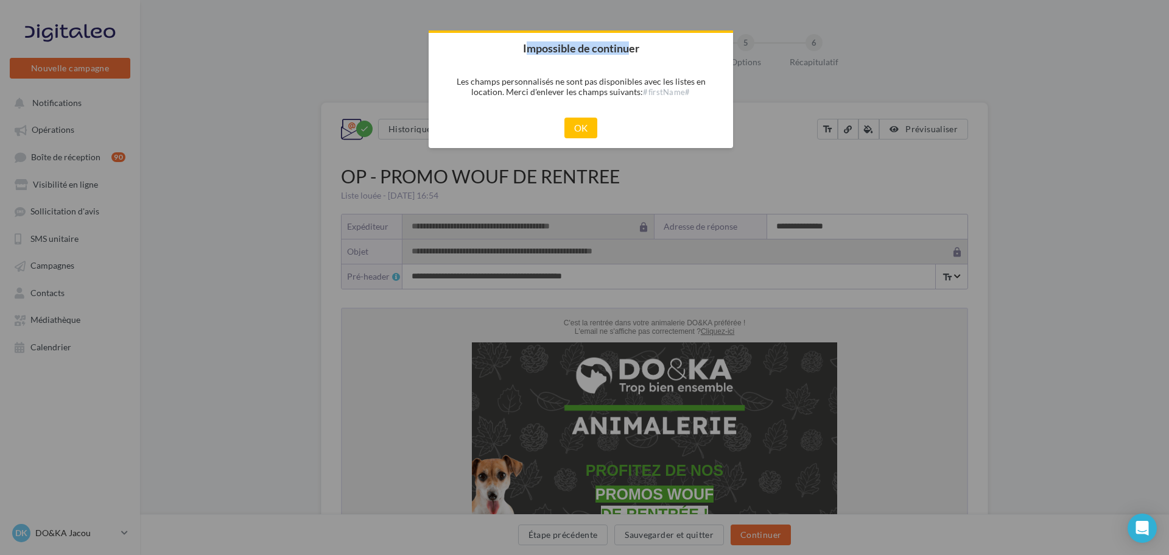
drag, startPoint x: 526, startPoint y: 48, endPoint x: 639, endPoint y: 47, distance: 113.9
click at [639, 47] on h2 "Impossible de continuer" at bounding box center [581, 48] width 304 height 30
click at [579, 79] on li "Les champs personnalisés ne sont pas disponibles avec les listes en location. M…" at bounding box center [581, 85] width 266 height 25
click at [577, 125] on button "OK" at bounding box center [581, 128] width 33 height 21
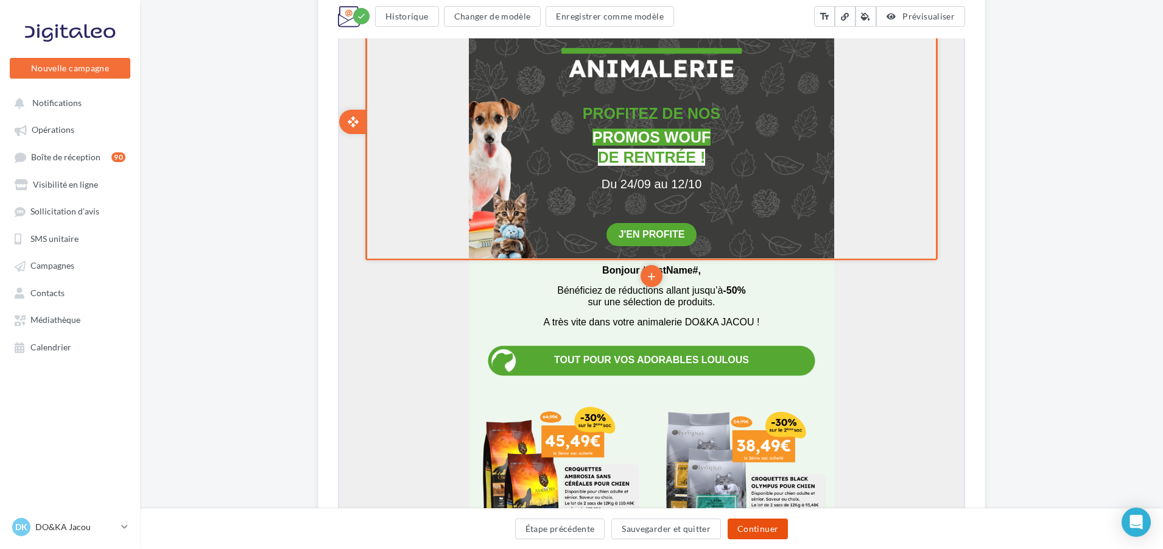
scroll to position [365, 0]
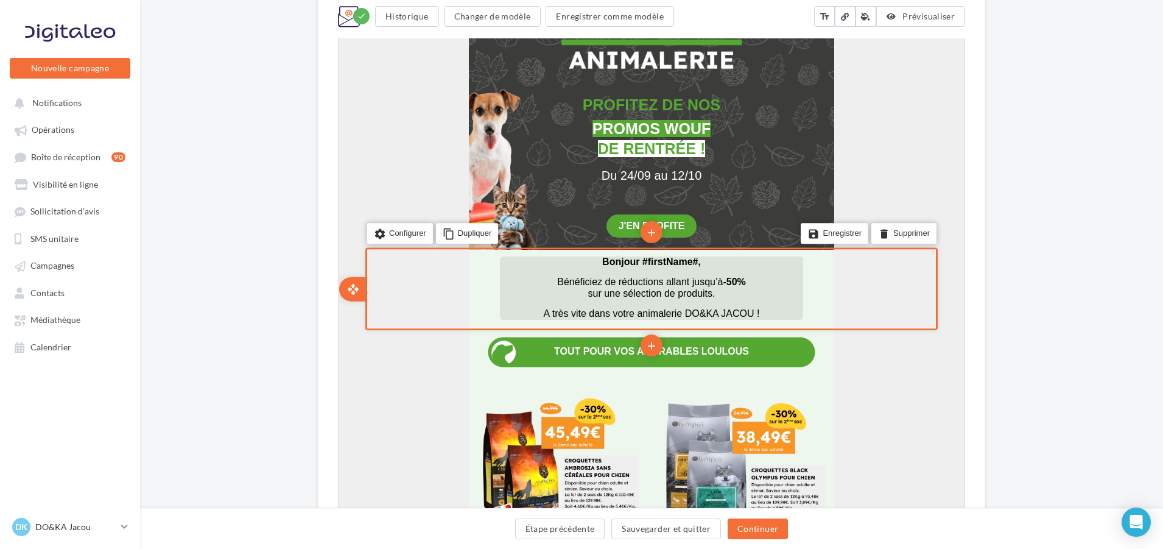
click at [683, 261] on span "Bonjour #firstName#," at bounding box center [650, 260] width 99 height 10
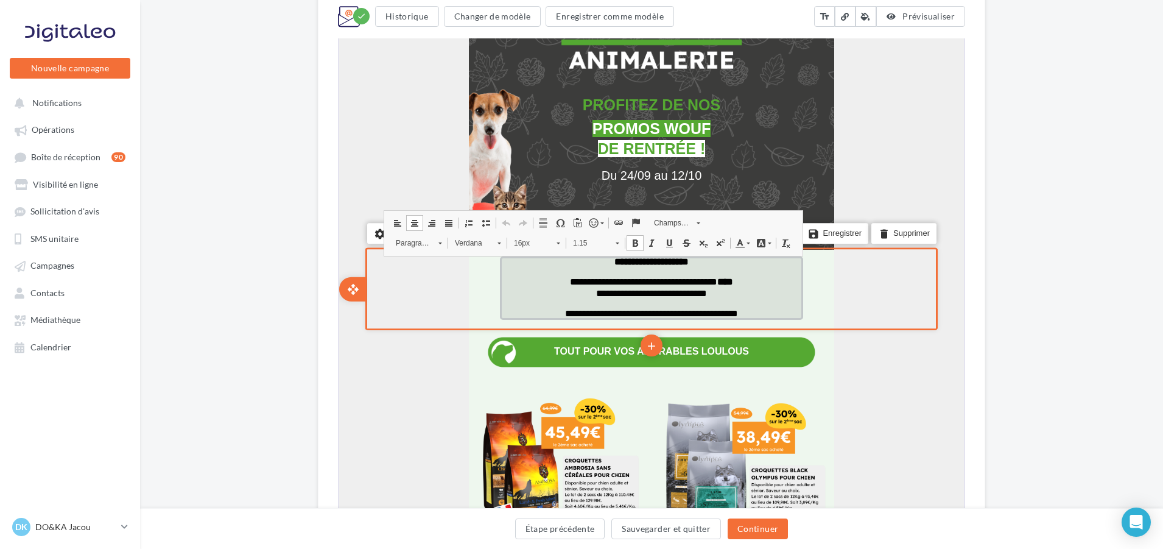
click at [713, 262] on p "**********" at bounding box center [650, 260] width 303 height 11
click at [688, 261] on span "**********" at bounding box center [650, 260] width 74 height 9
drag, startPoint x: 706, startPoint y: 261, endPoint x: 638, endPoint y: 260, distance: 68.8
click at [638, 260] on span "**********" at bounding box center [650, 260] width 74 height 9
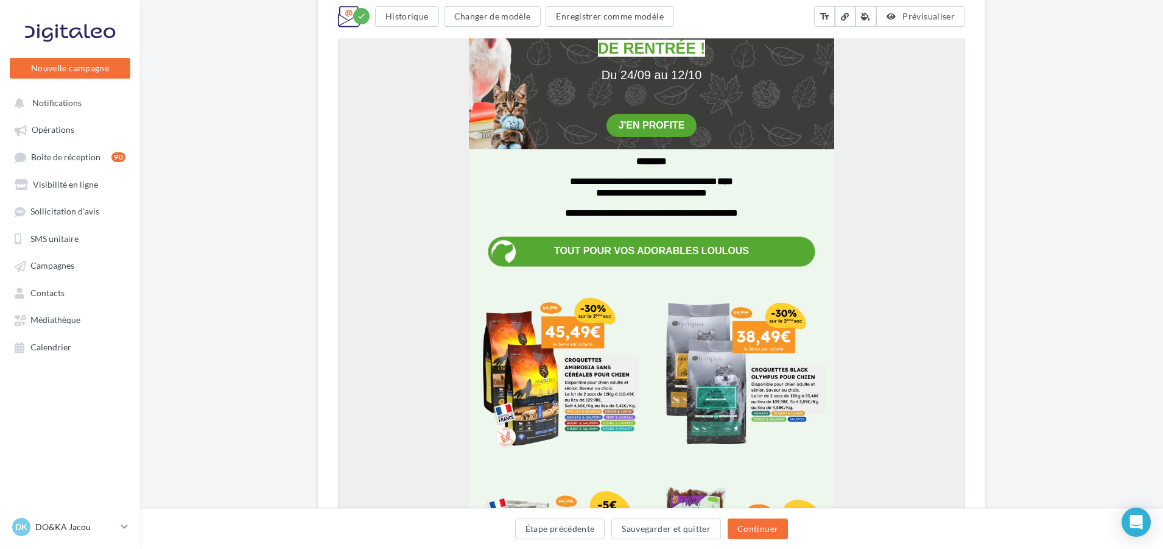
scroll to position [487, 0]
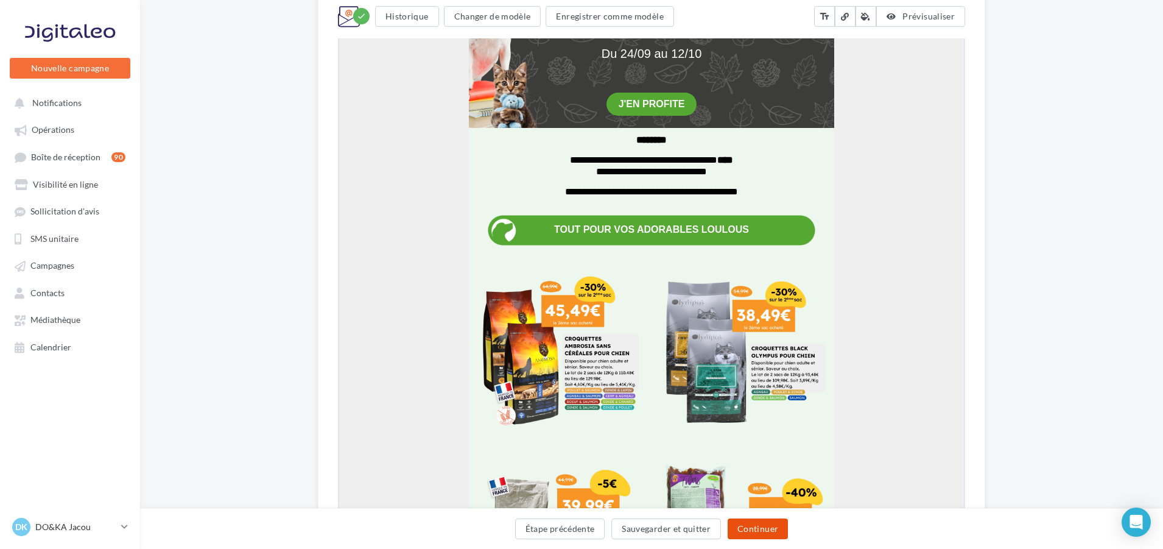
click at [765, 519] on button "Continuer" at bounding box center [758, 528] width 60 height 21
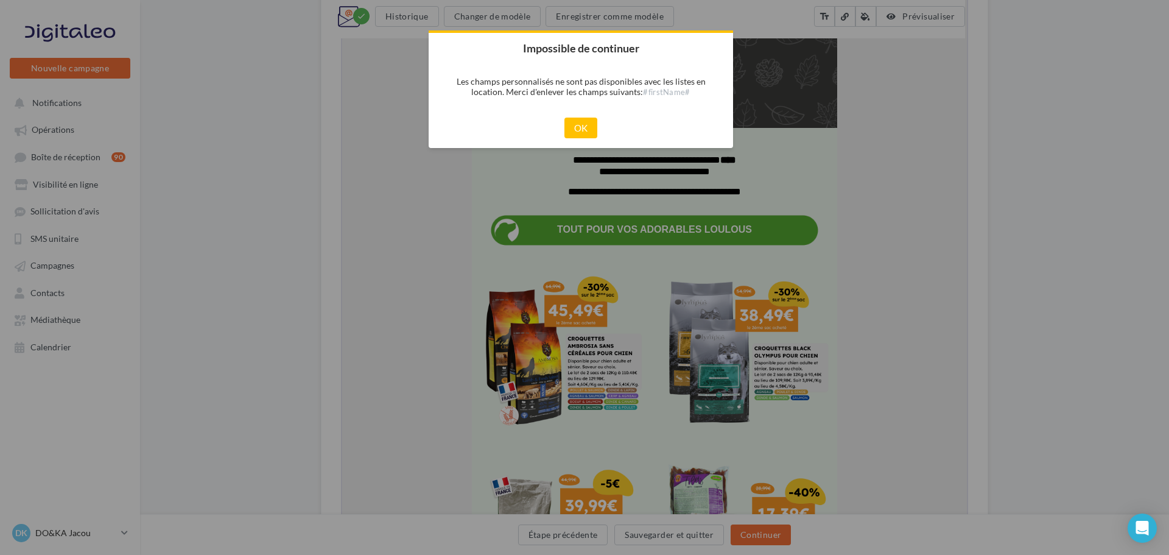
click at [596, 143] on div "Cancel OK" at bounding box center [581, 128] width 304 height 40
click at [595, 131] on button "OK" at bounding box center [581, 128] width 33 height 21
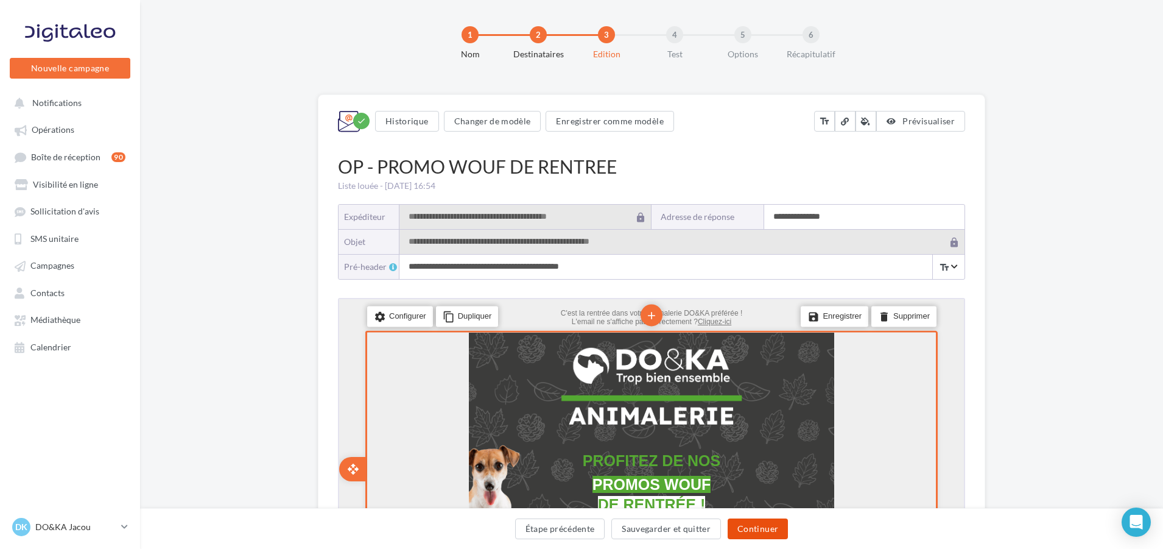
scroll to position [0, 0]
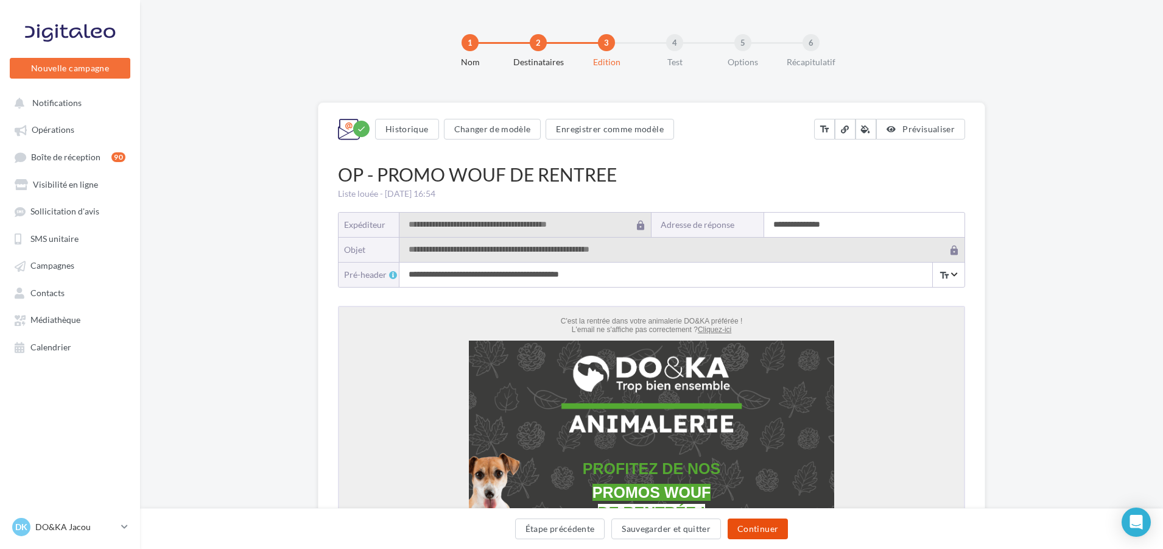
click at [765, 523] on button "Continuer" at bounding box center [758, 528] width 60 height 21
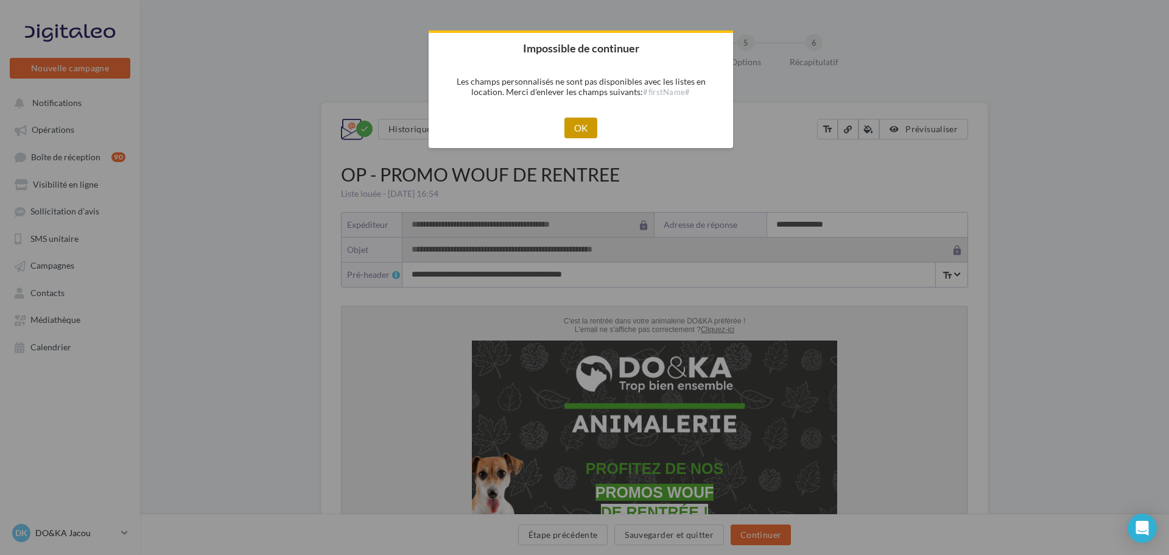
click at [582, 128] on button "OK" at bounding box center [581, 128] width 33 height 21
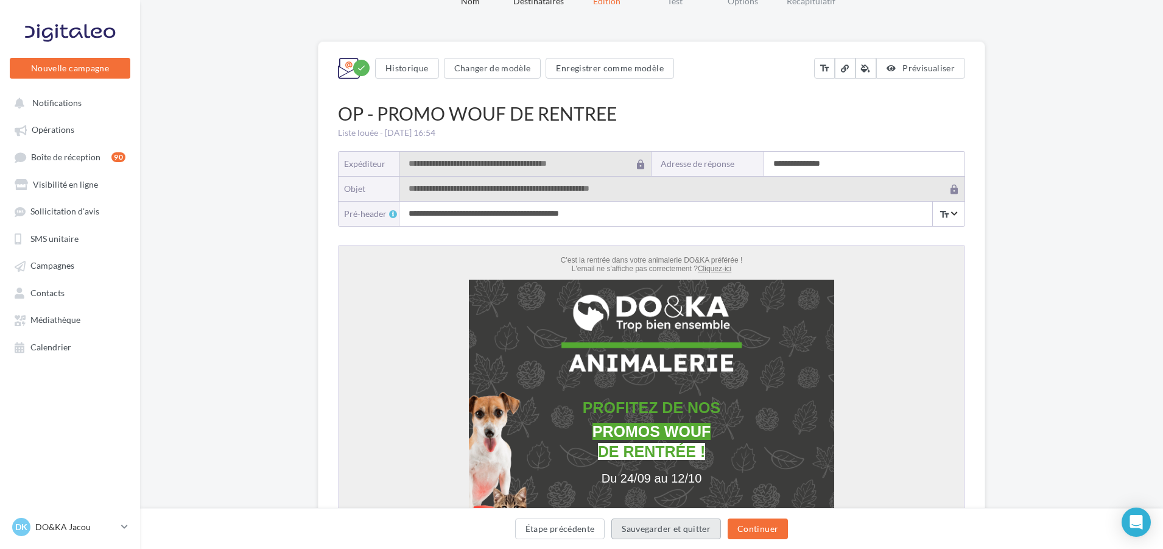
click at [645, 526] on button "Sauvegarder et quitter" at bounding box center [666, 528] width 110 height 21
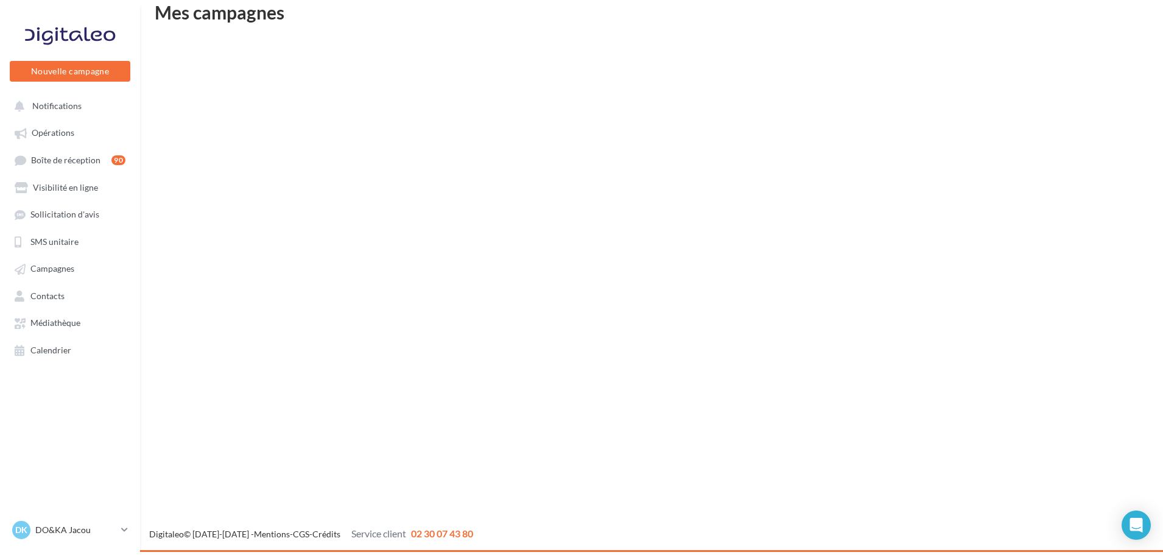
scroll to position [19, 0]
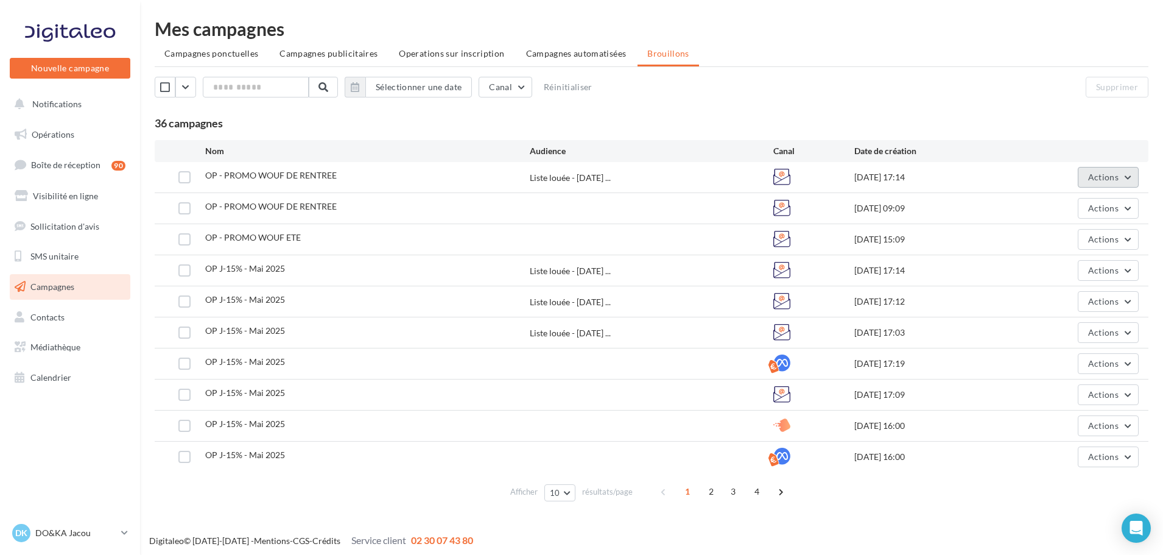
click at [1119, 181] on button "Actions" at bounding box center [1108, 177] width 61 height 21
click at [1091, 202] on button "Editer" at bounding box center [1078, 206] width 122 height 32
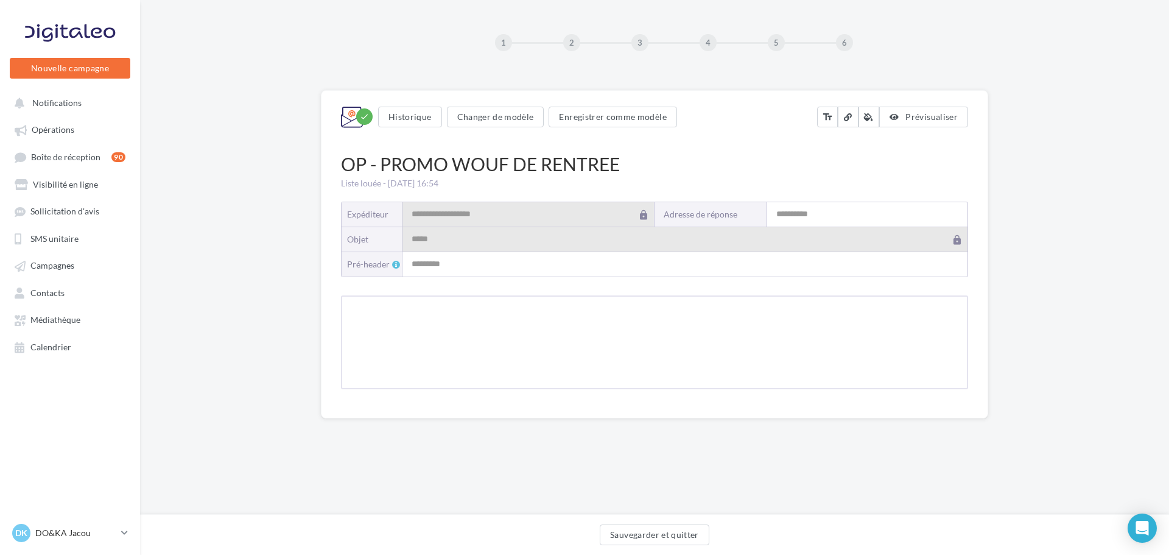
type input "**********"
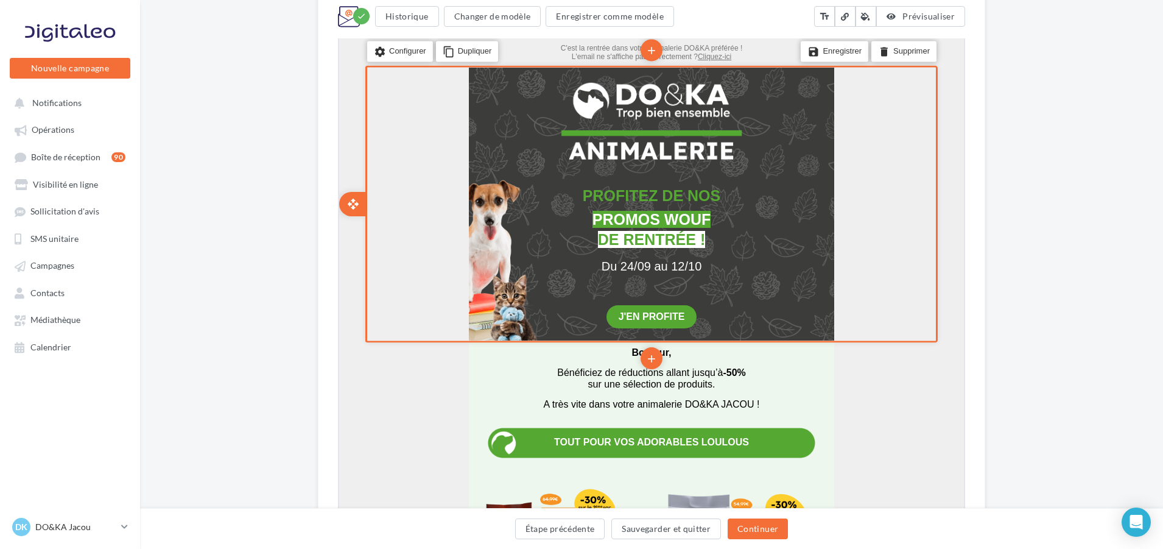
scroll to position [304, 0]
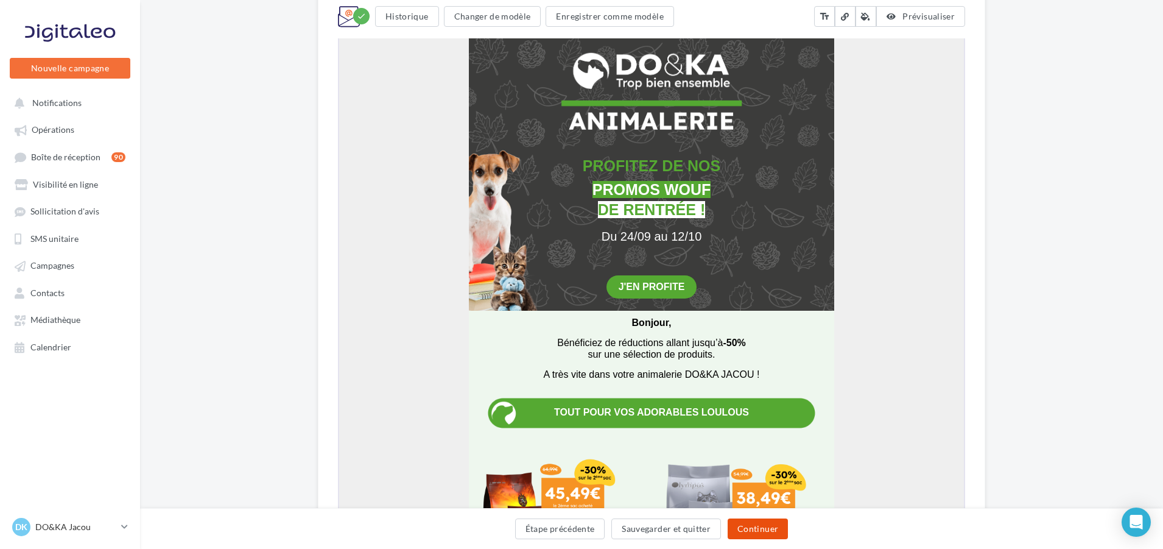
click at [766, 537] on button "Continuer" at bounding box center [758, 528] width 60 height 21
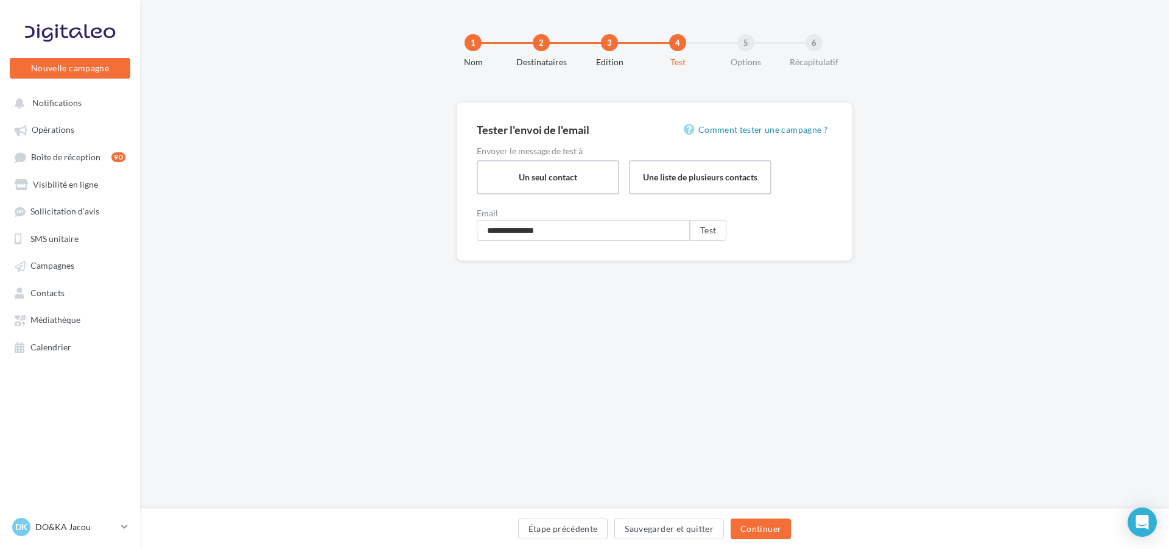
click at [763, 517] on div "Étape précédente Sauvegarder et quitter Continuer" at bounding box center [654, 528] width 1029 height 41
click at [769, 530] on button "Continuer" at bounding box center [761, 528] width 60 height 21
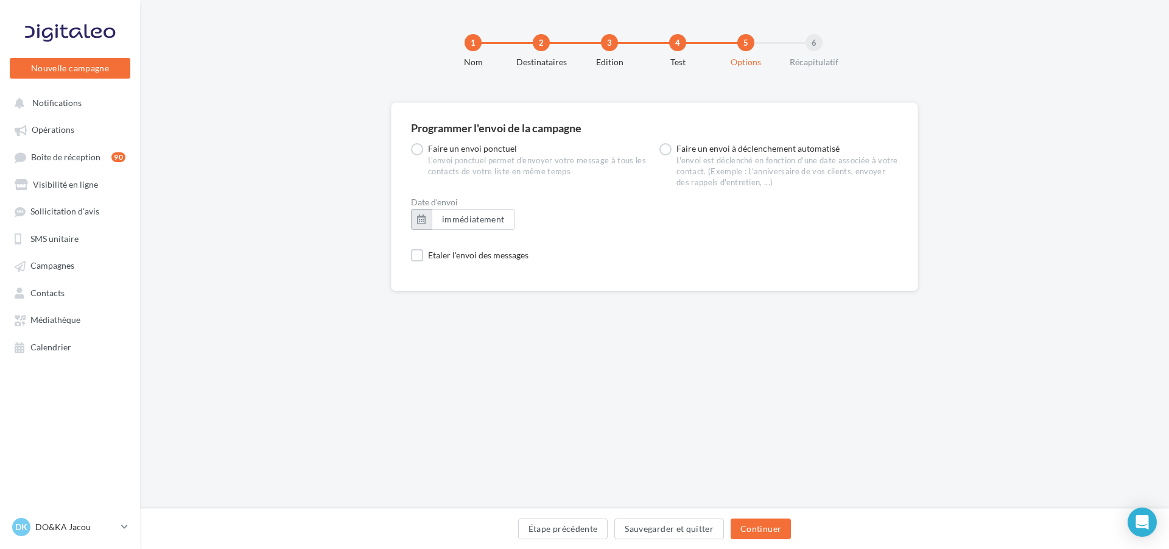
click at [429, 217] on button "button" at bounding box center [421, 219] width 21 height 21
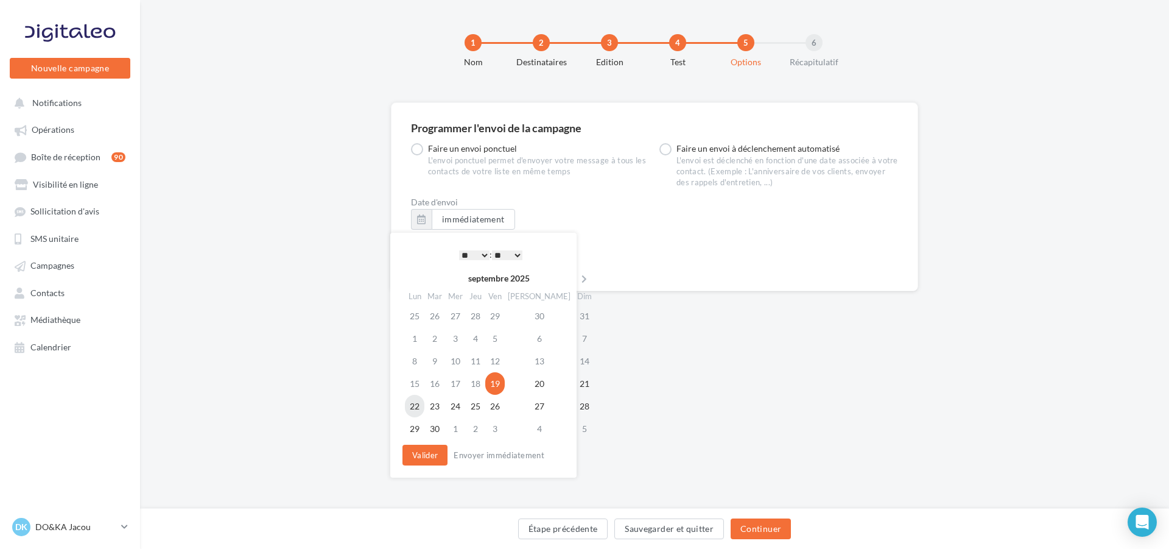
click at [423, 409] on td "22" at bounding box center [414, 406] width 19 height 23
click at [476, 241] on div "**********" at bounding box center [483, 355] width 186 height 245
click at [484, 257] on select "* * * * * * * * * * ** ** ** ** ** ** ** ** ** ** ** ** ** **" at bounding box center [474, 255] width 30 height 10
click at [437, 448] on button "Valider" at bounding box center [425, 455] width 45 height 21
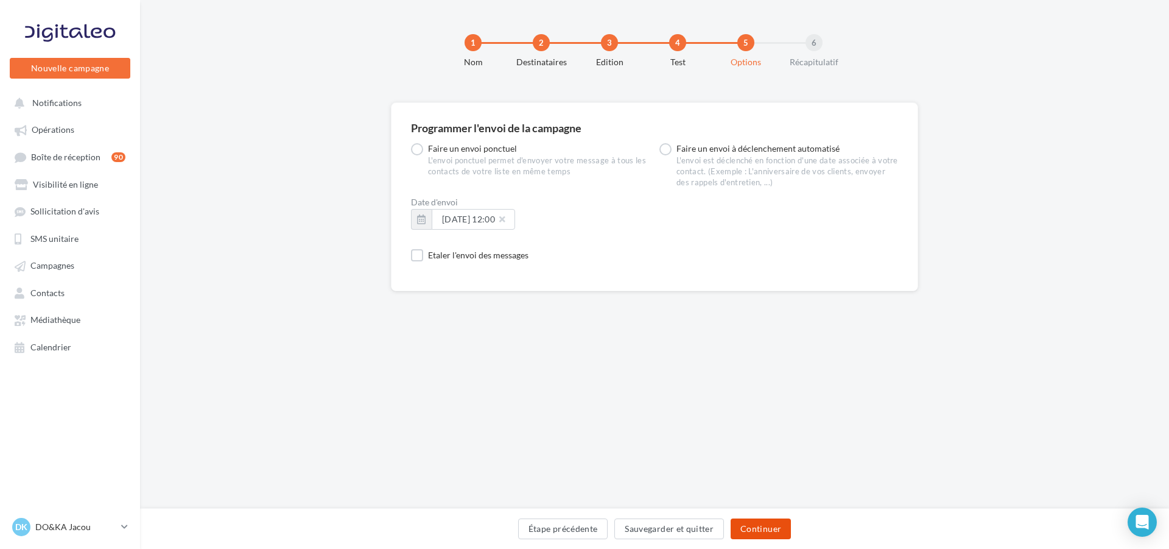
click at [770, 533] on button "Continuer" at bounding box center [761, 528] width 60 height 21
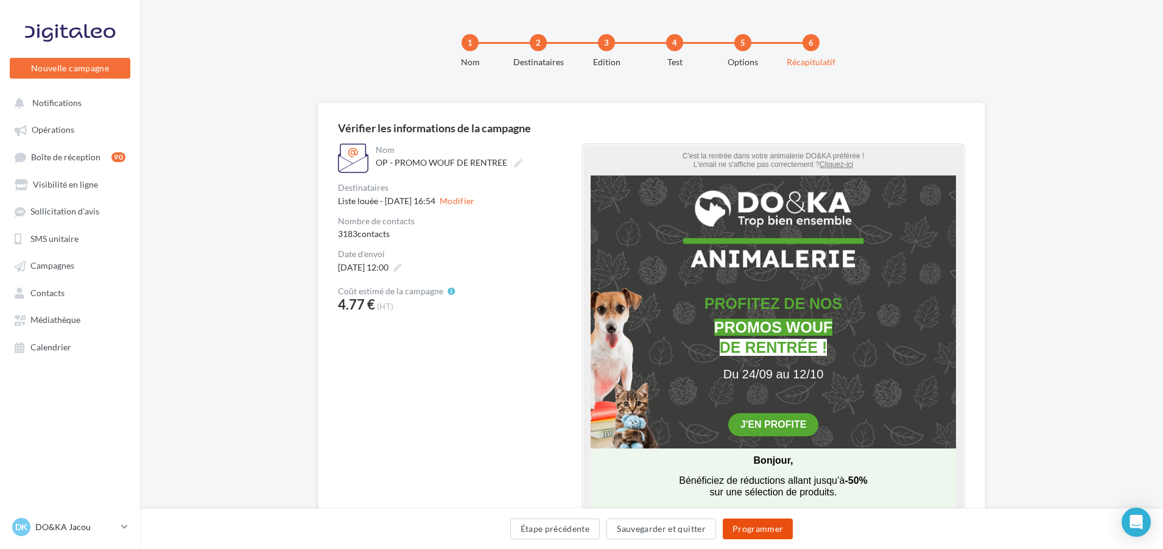
click at [753, 531] on button "Programmer" at bounding box center [758, 528] width 71 height 21
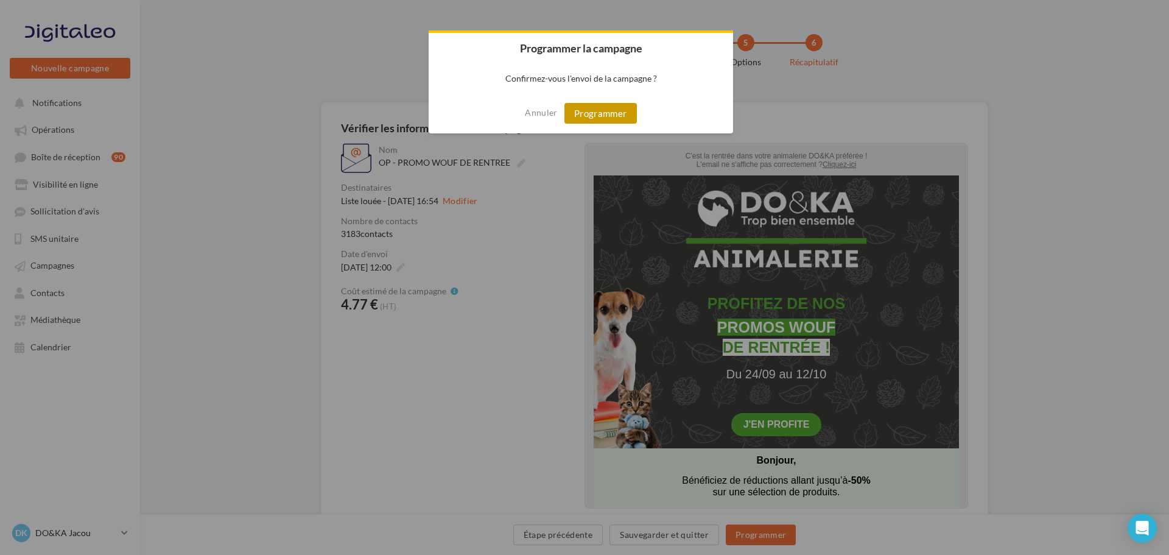
click at [617, 112] on button "Programmer" at bounding box center [601, 113] width 72 height 21
